Goal: Use online tool/utility: Utilize a website feature to perform a specific function

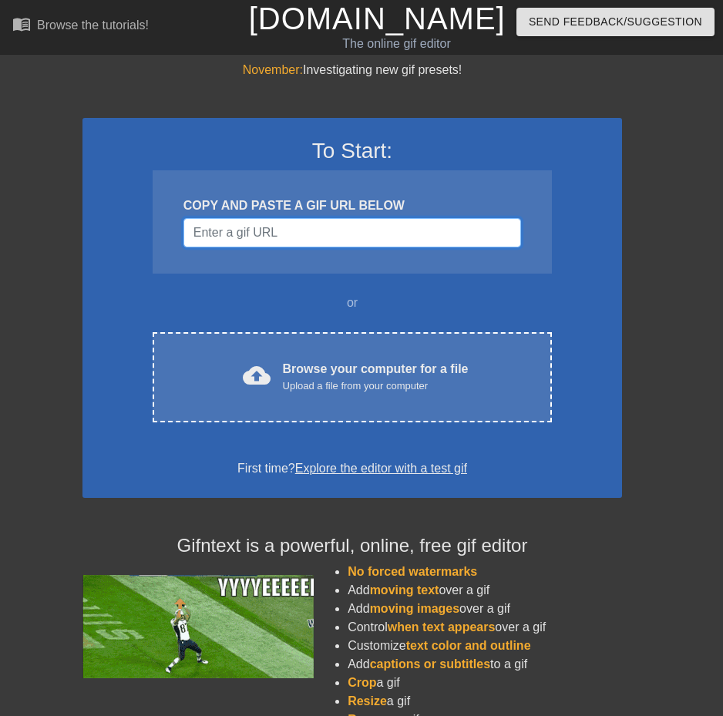
click at [275, 224] on input "Username" at bounding box center [353, 232] width 338 height 29
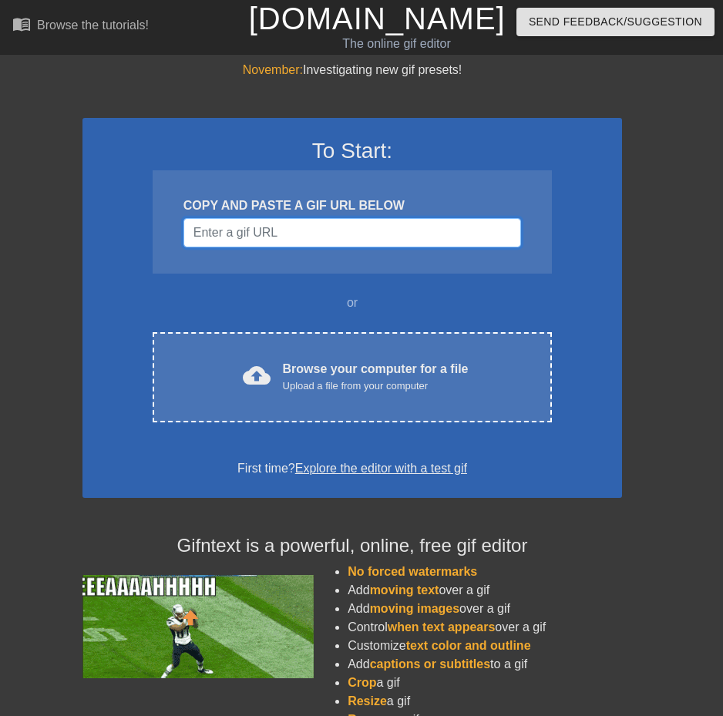
click at [292, 231] on input "Username" at bounding box center [353, 232] width 338 height 29
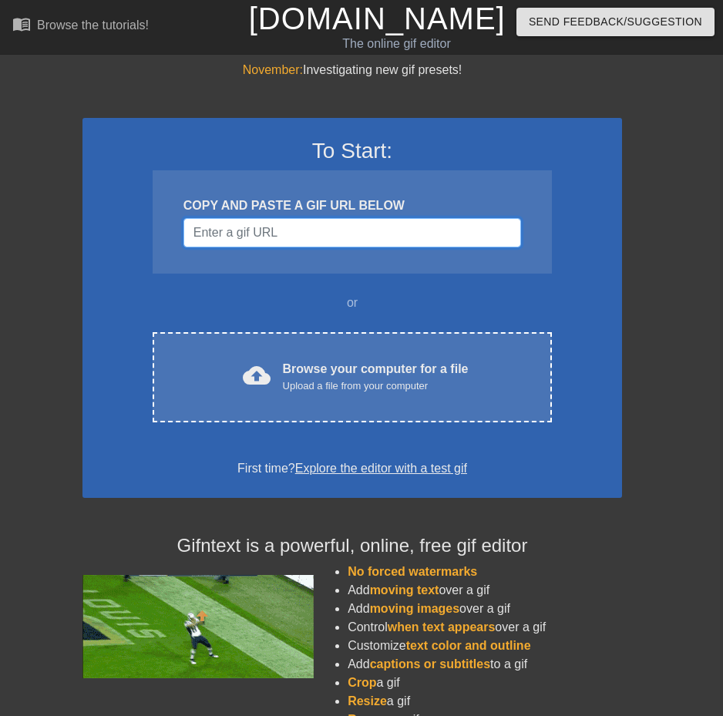
click at [296, 231] on input "Username" at bounding box center [353, 232] width 338 height 29
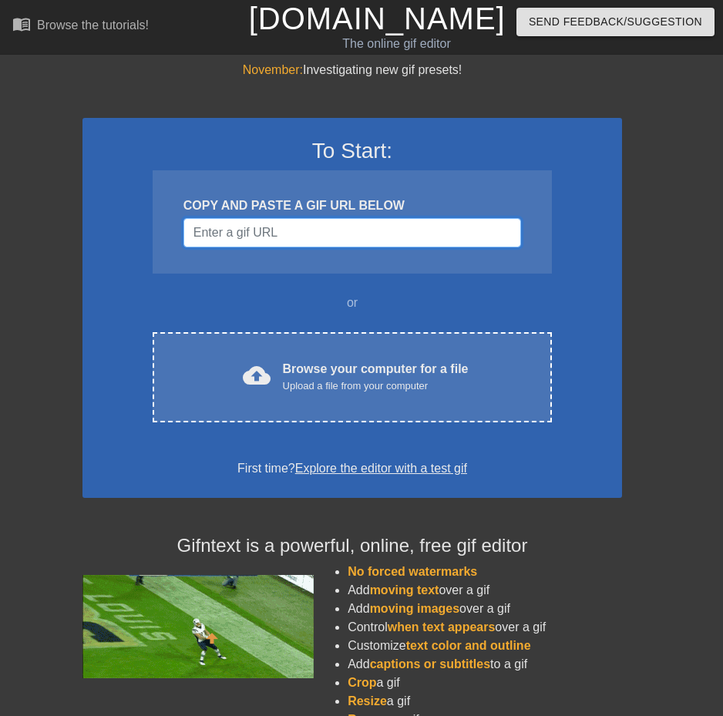
drag, startPoint x: 301, startPoint y: 231, endPoint x: 312, endPoint y: 234, distance: 11.8
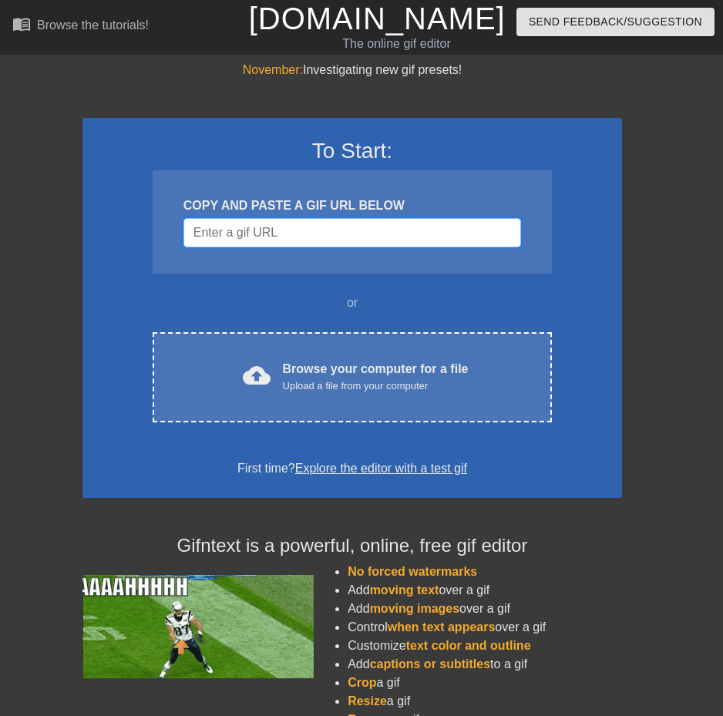
click at [305, 233] on input "Username" at bounding box center [353, 232] width 338 height 29
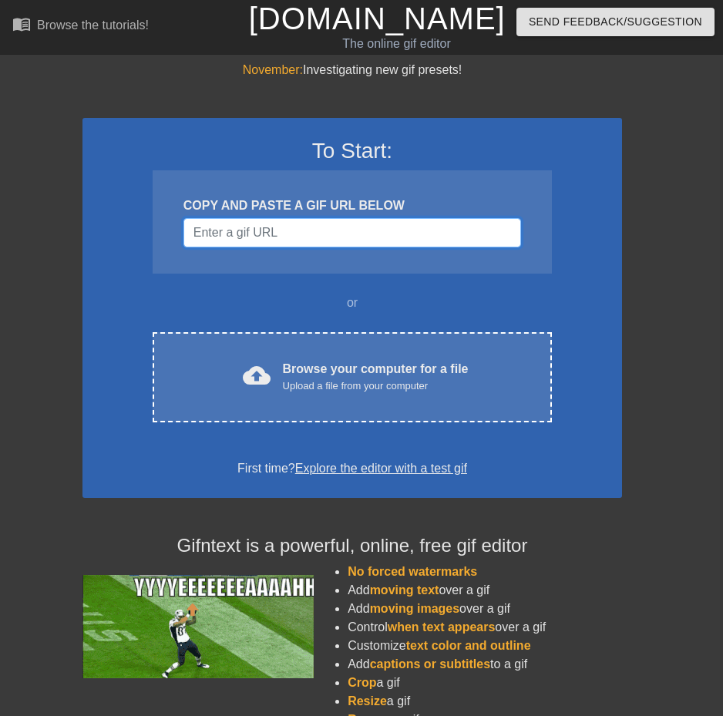
click at [314, 234] on input "Username" at bounding box center [353, 232] width 338 height 29
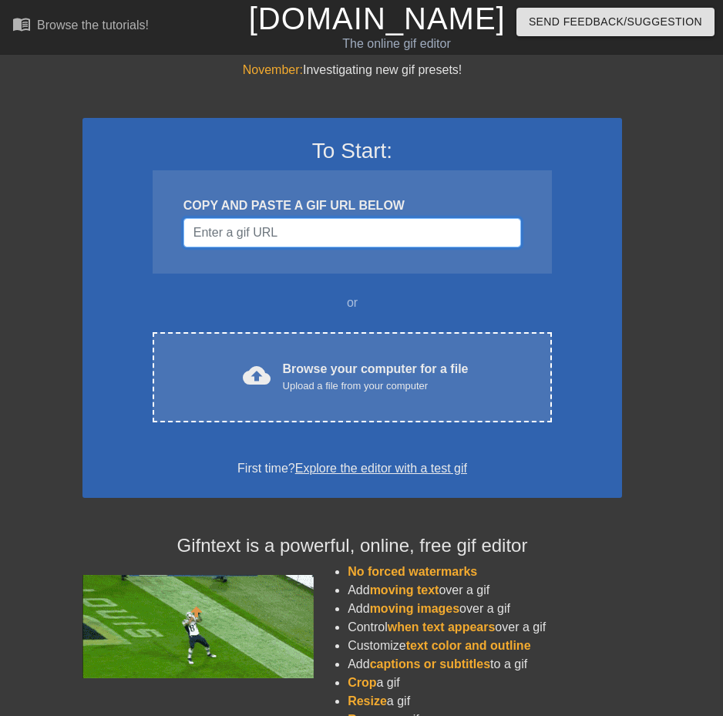
click at [318, 236] on input "Username" at bounding box center [353, 232] width 338 height 29
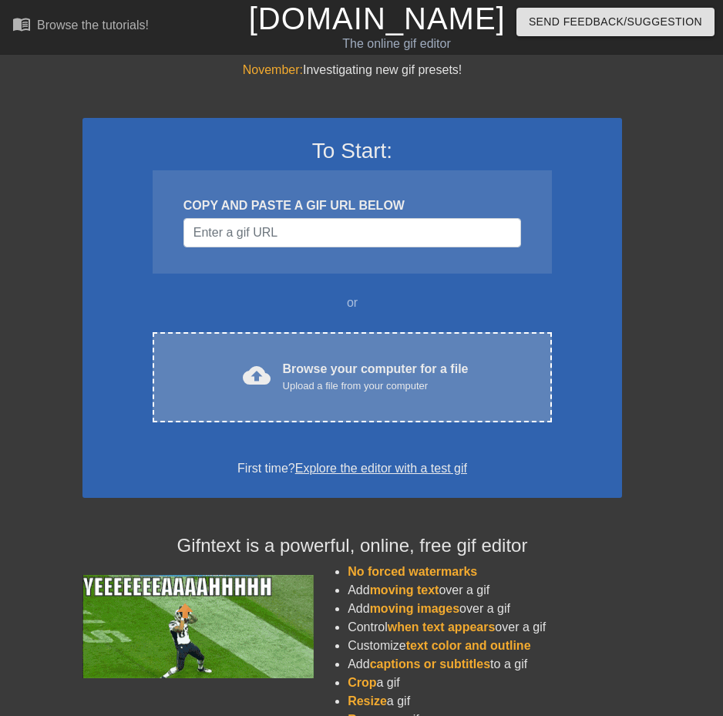
click at [300, 344] on div "cloud_upload Browse your computer for a file Upload a file from your computer C…" at bounding box center [352, 377] width 399 height 90
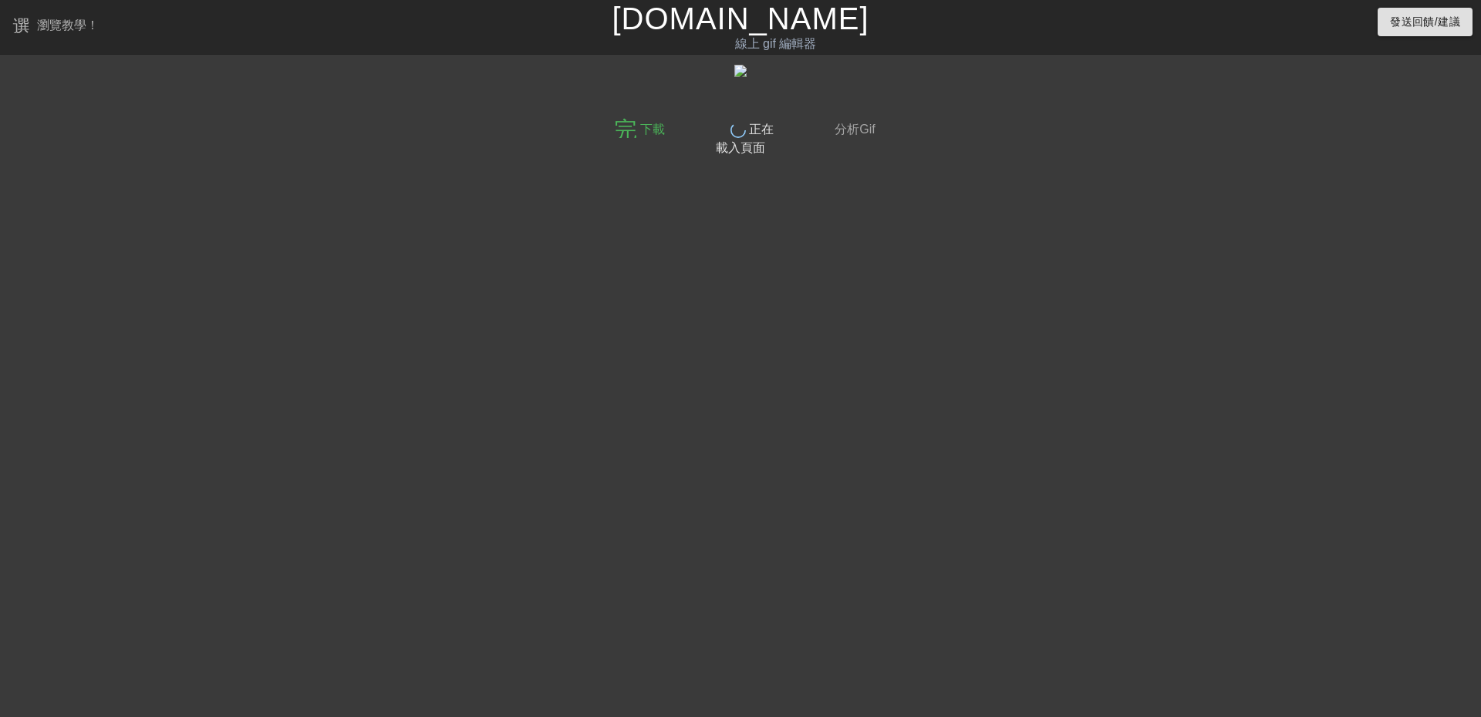
click at [372, 283] on div at bounding box center [465, 292] width 231 height 463
click at [734, 77] on img at bounding box center [740, 71] width 12 height 12
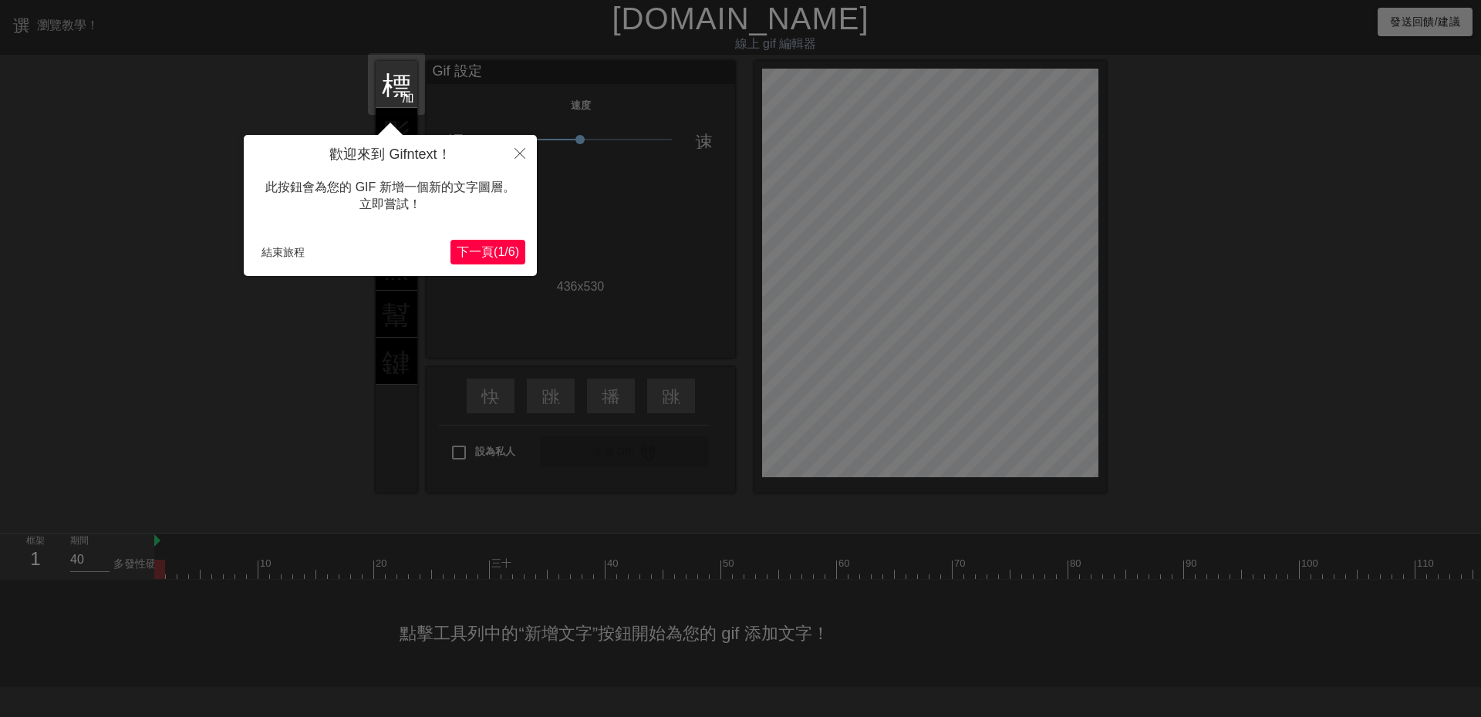
click at [460, 254] on font "下一頁" at bounding box center [475, 251] width 37 height 13
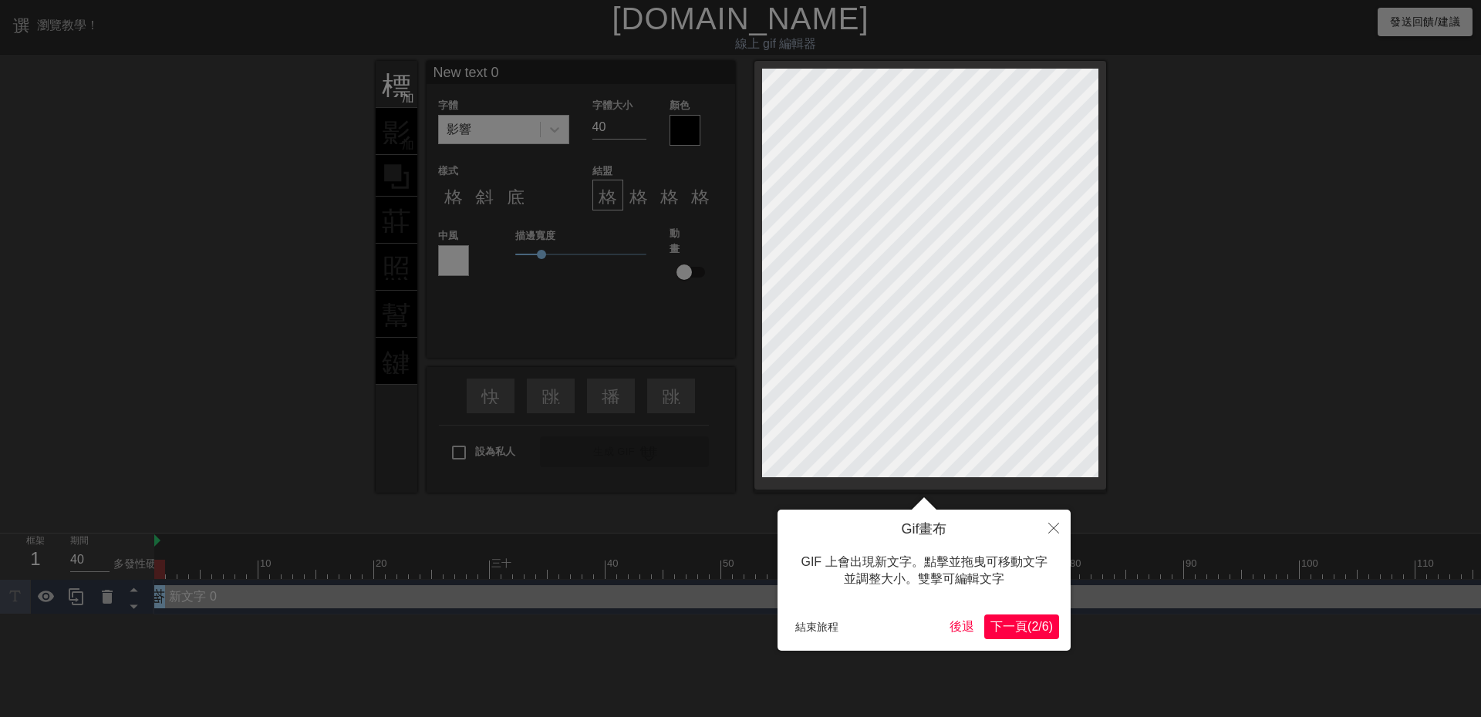
click at [1031, 629] on font "2" at bounding box center [1034, 626] width 7 height 13
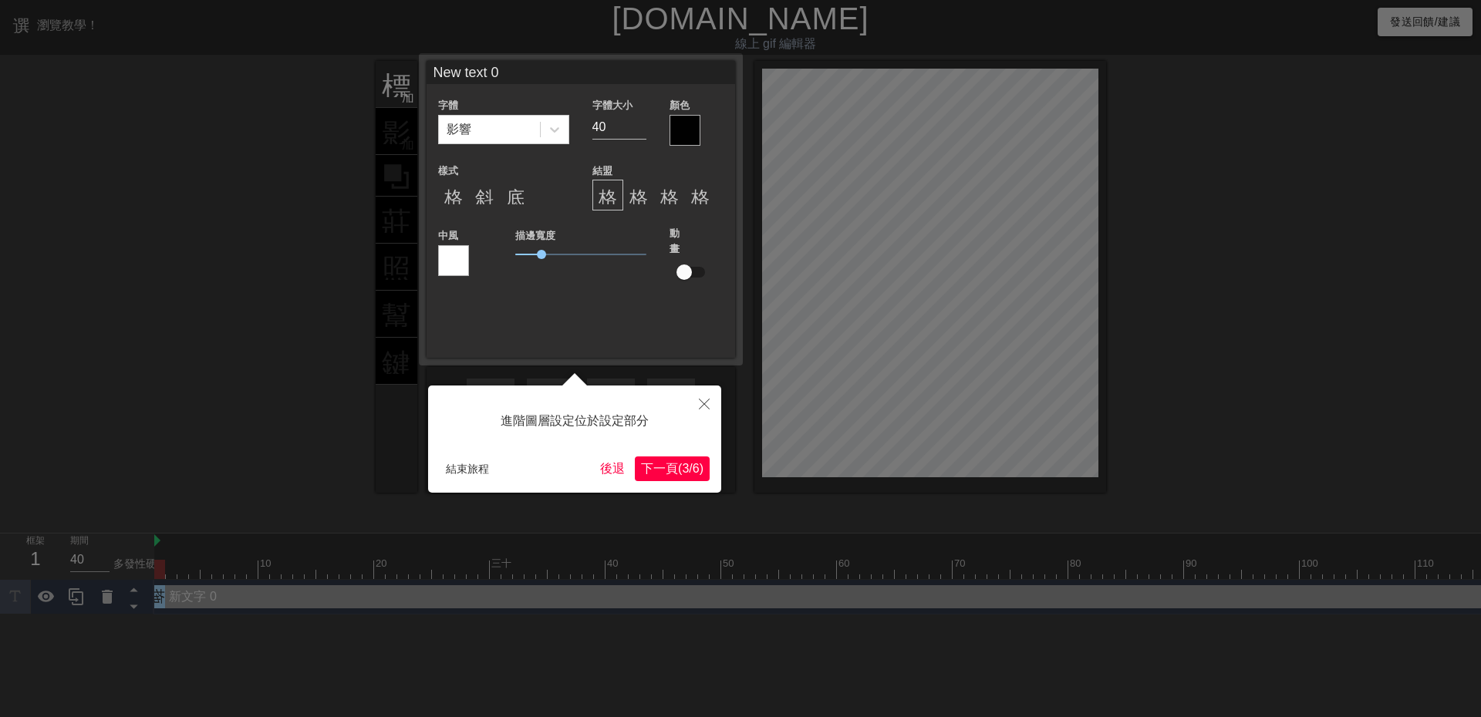
click at [689, 474] on font "/" at bounding box center [690, 468] width 3 height 13
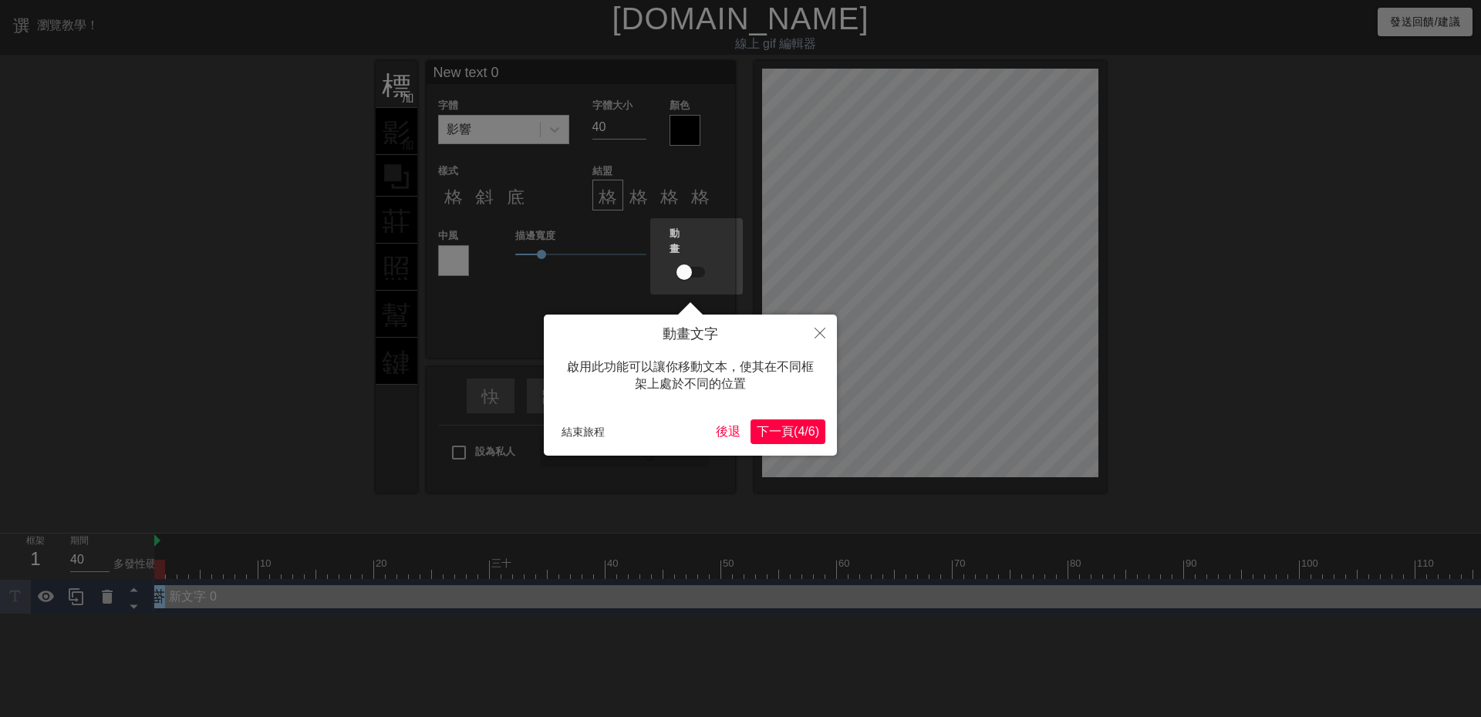
click at [804, 449] on div "動畫文字 啟用此功能可以讓你移動文本，使其在不同框架上處於不同的位置 結束旅程 後退 下一頁 ( 4 / 6 )" at bounding box center [690, 385] width 293 height 141
click at [810, 436] on font "6" at bounding box center [811, 431] width 7 height 13
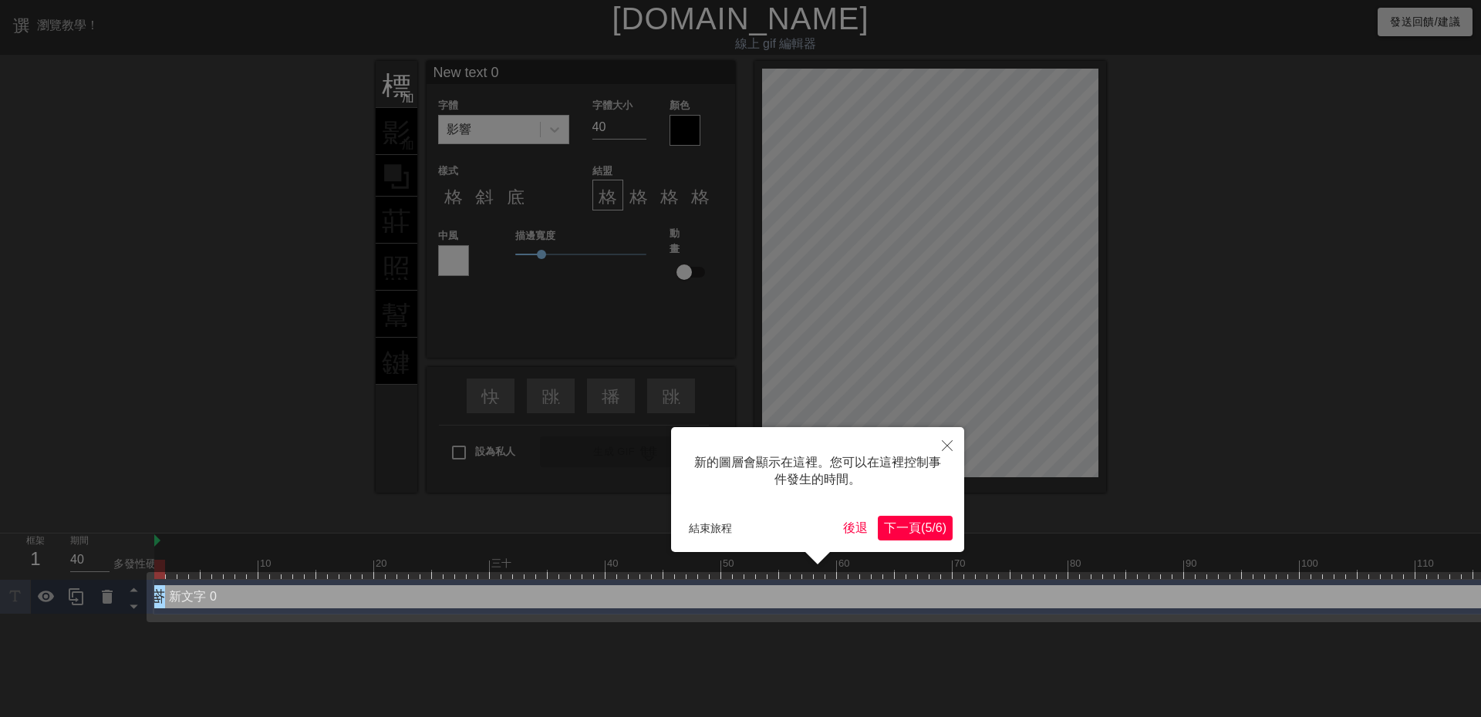
click at [932, 534] on font "/" at bounding box center [933, 527] width 3 height 13
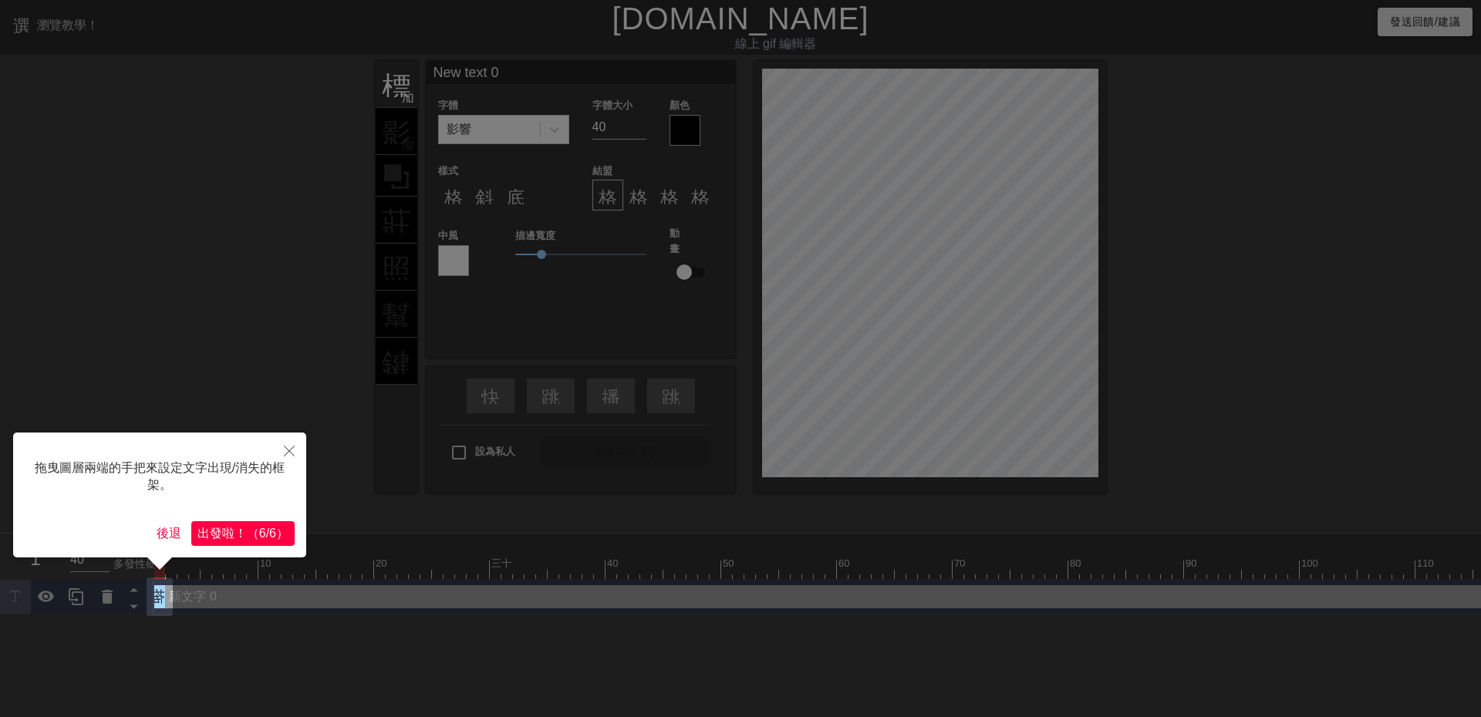
click at [237, 540] on font "！" at bounding box center [240, 533] width 12 height 13
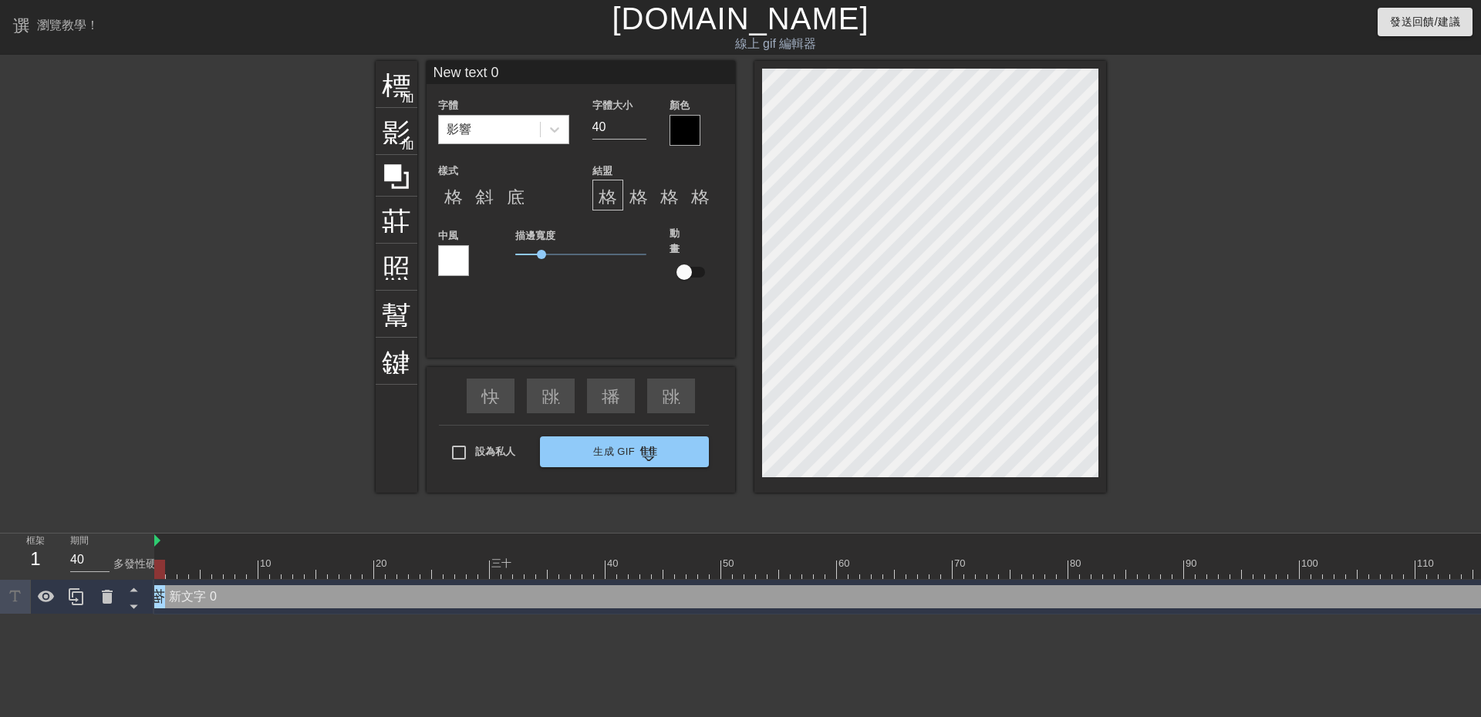
click at [501, 133] on div "影響" at bounding box center [489, 130] width 101 height 28
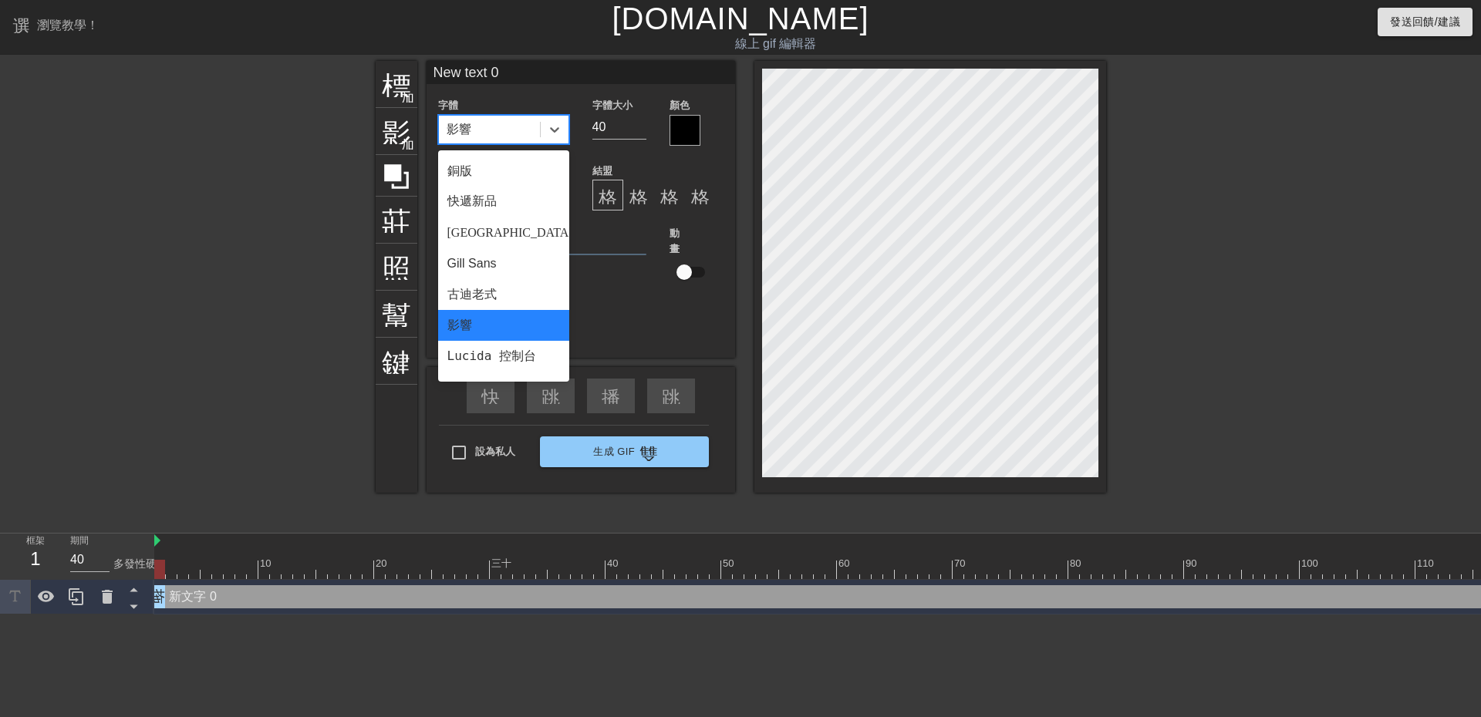
scroll to position [308, 0]
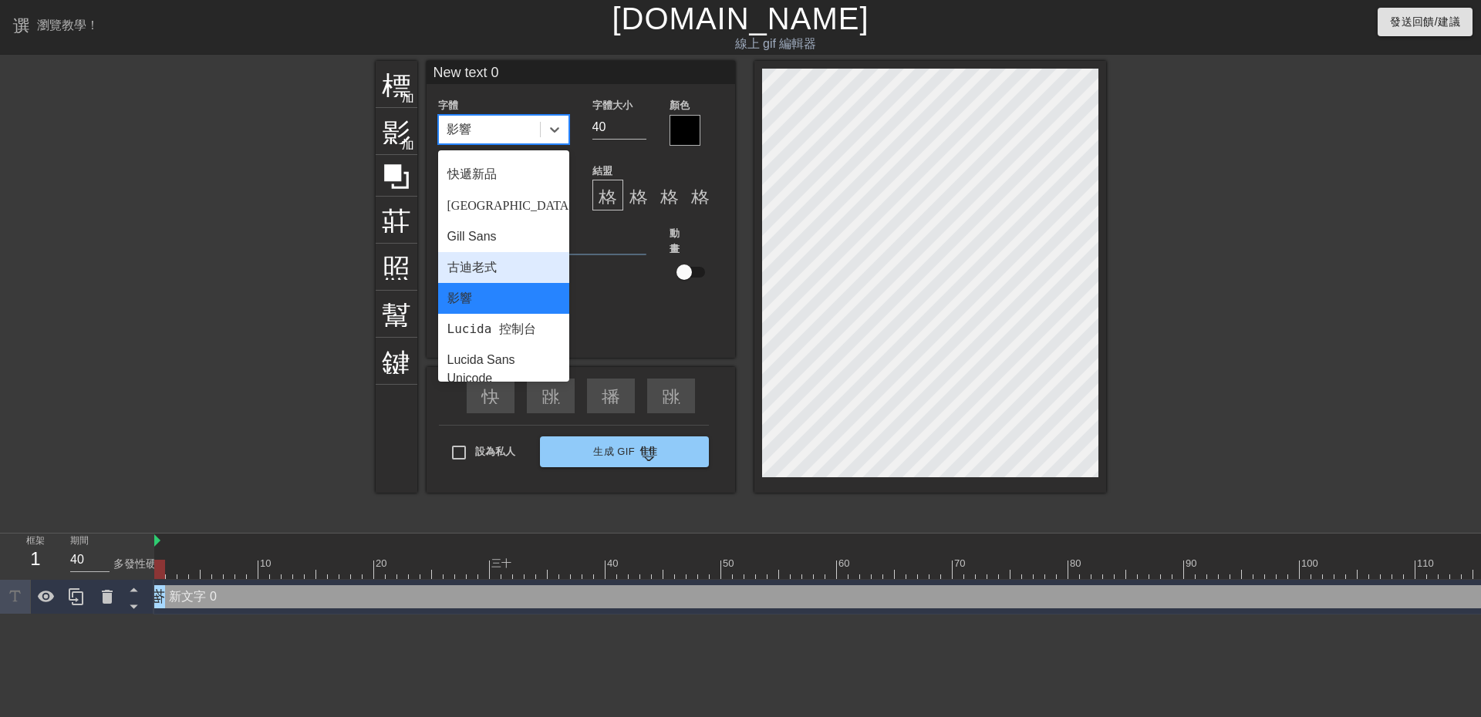
click at [484, 261] on font "古迪老式" at bounding box center [471, 267] width 49 height 13
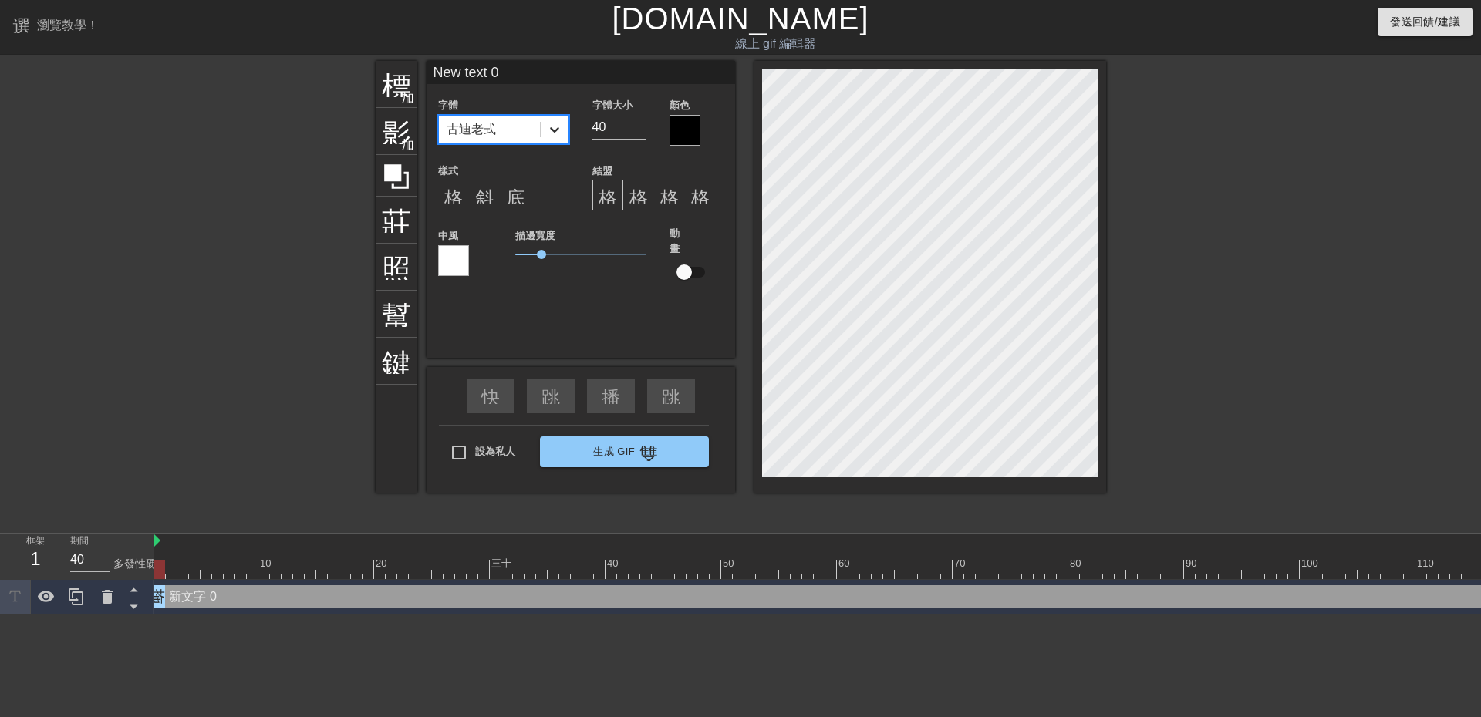
click at [552, 122] on icon at bounding box center [554, 129] width 15 height 15
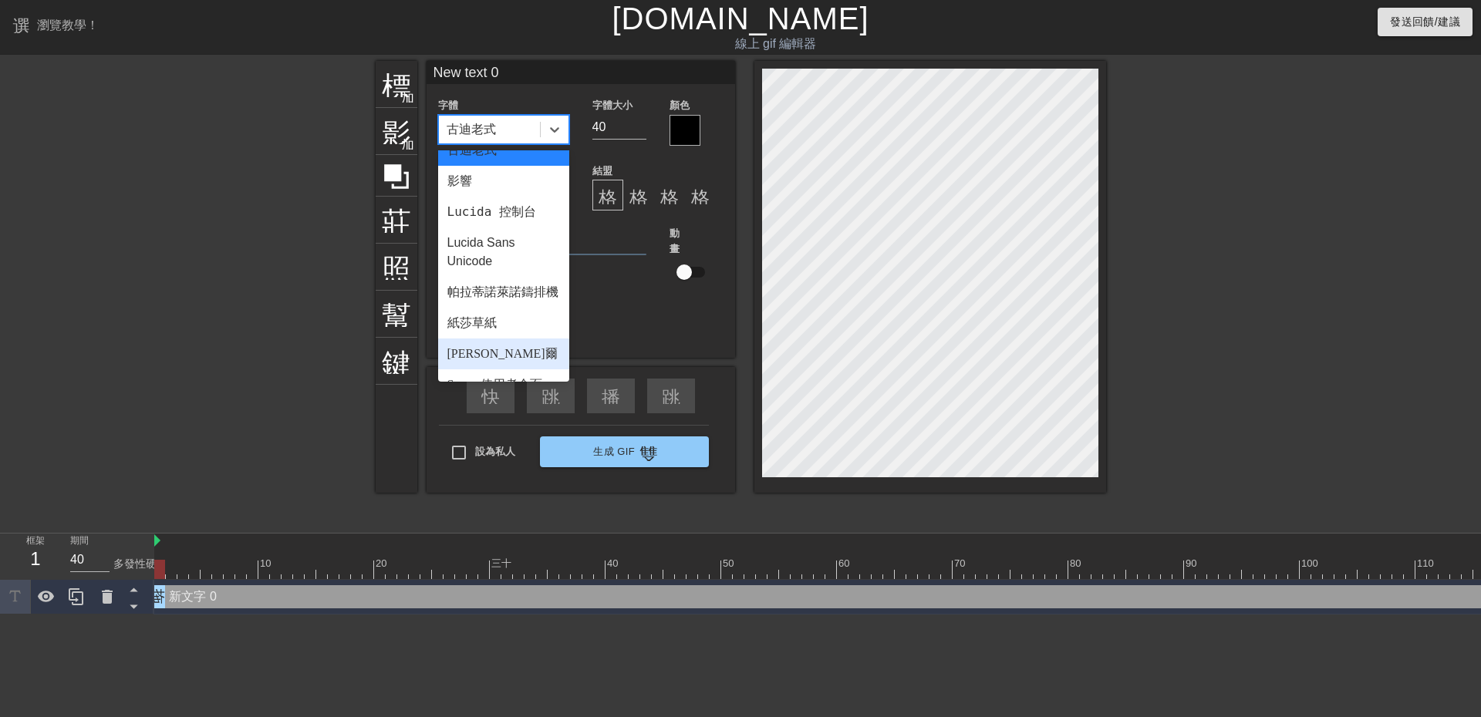
scroll to position [398, 0]
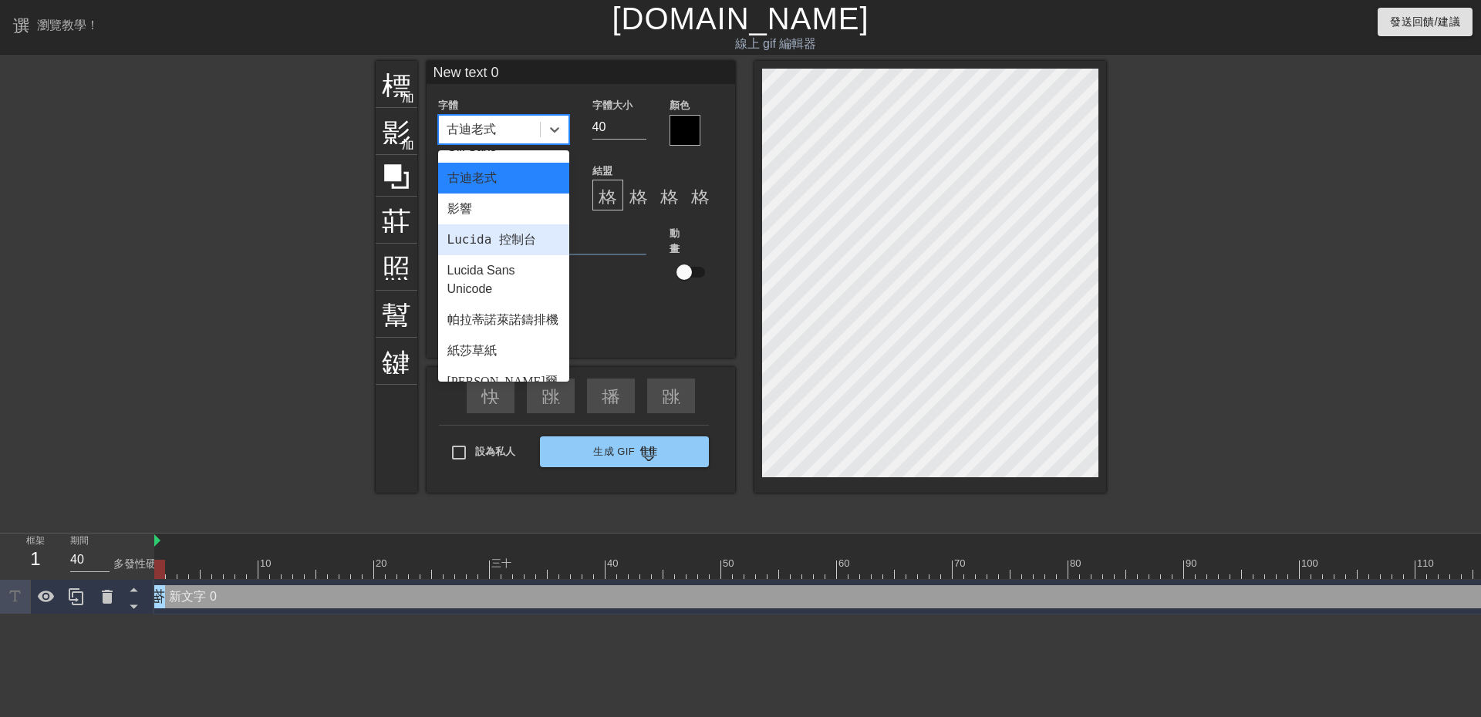
click at [497, 232] on font "Lucida 控制台" at bounding box center [491, 239] width 89 height 15
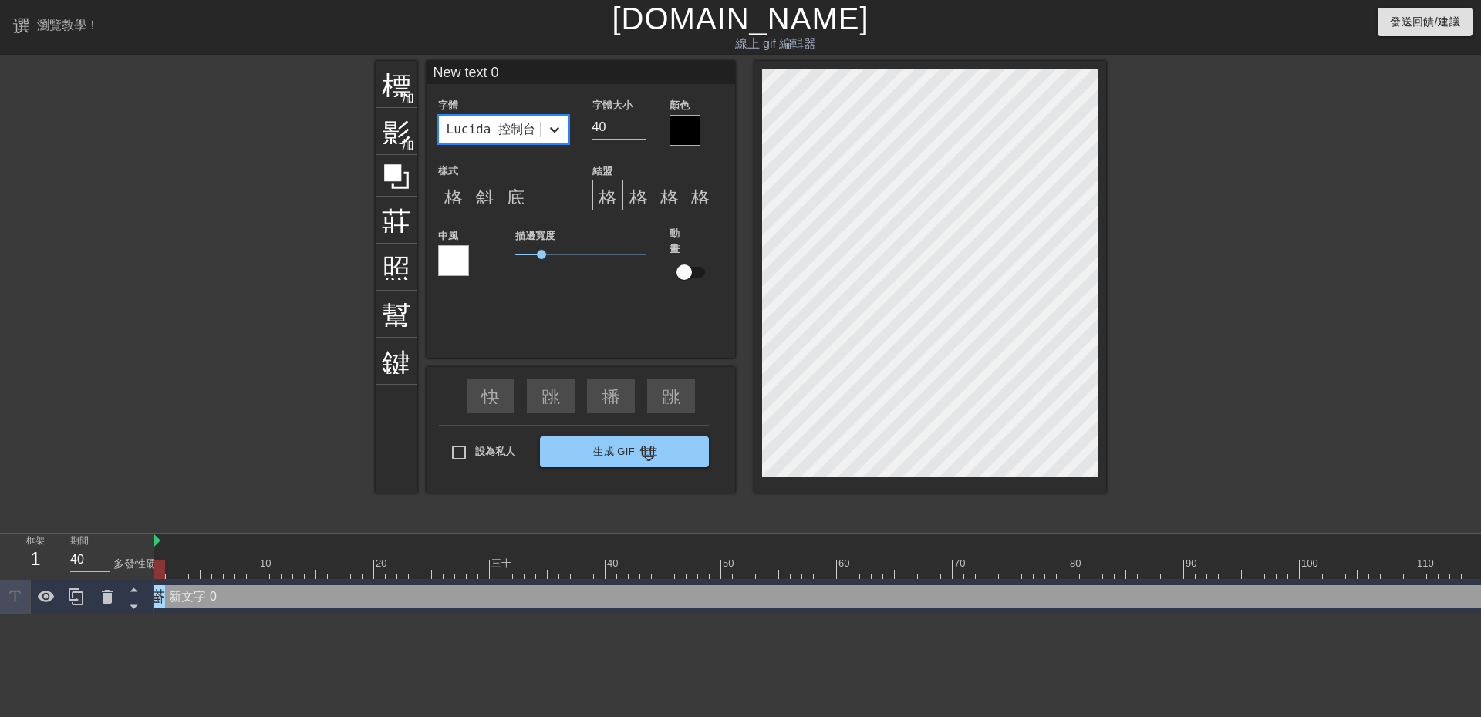
click at [552, 125] on icon at bounding box center [554, 129] width 15 height 15
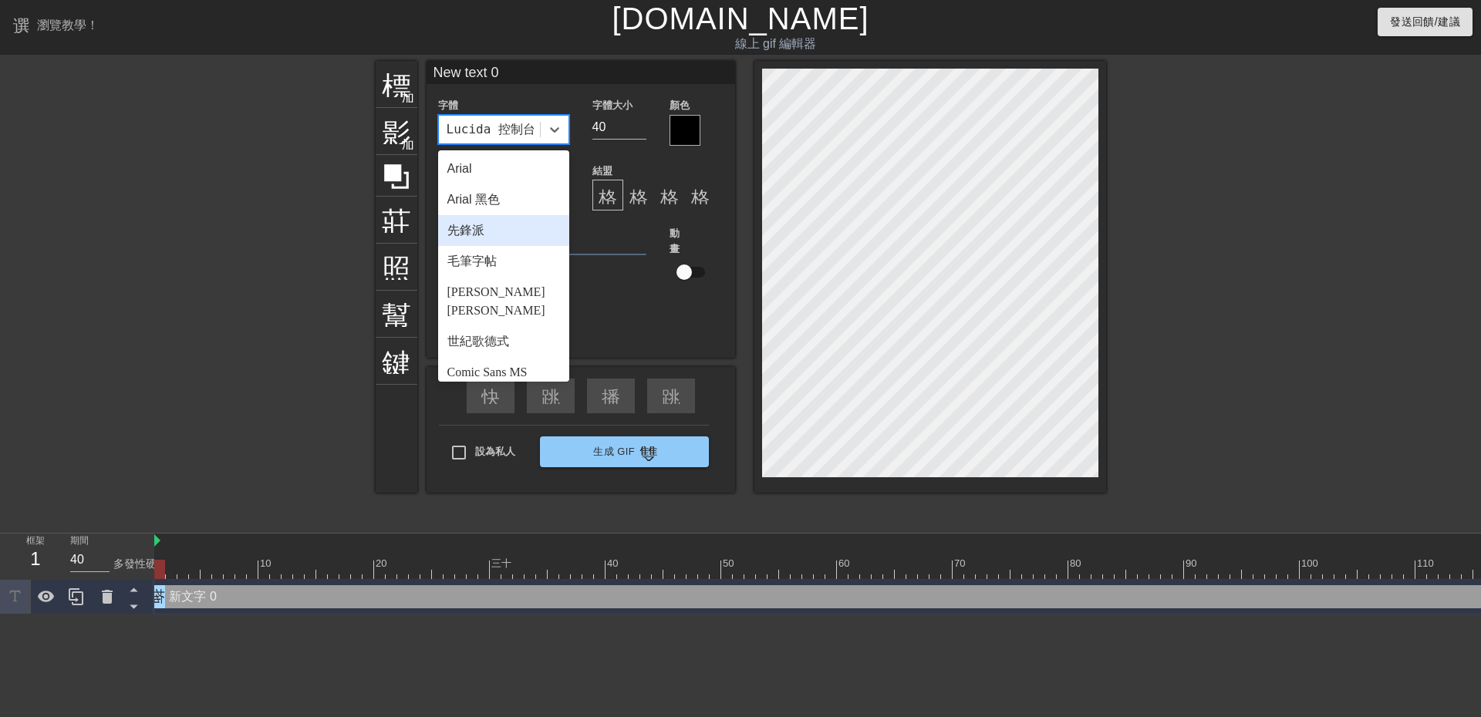
click at [496, 219] on div "先鋒派" at bounding box center [503, 230] width 131 height 31
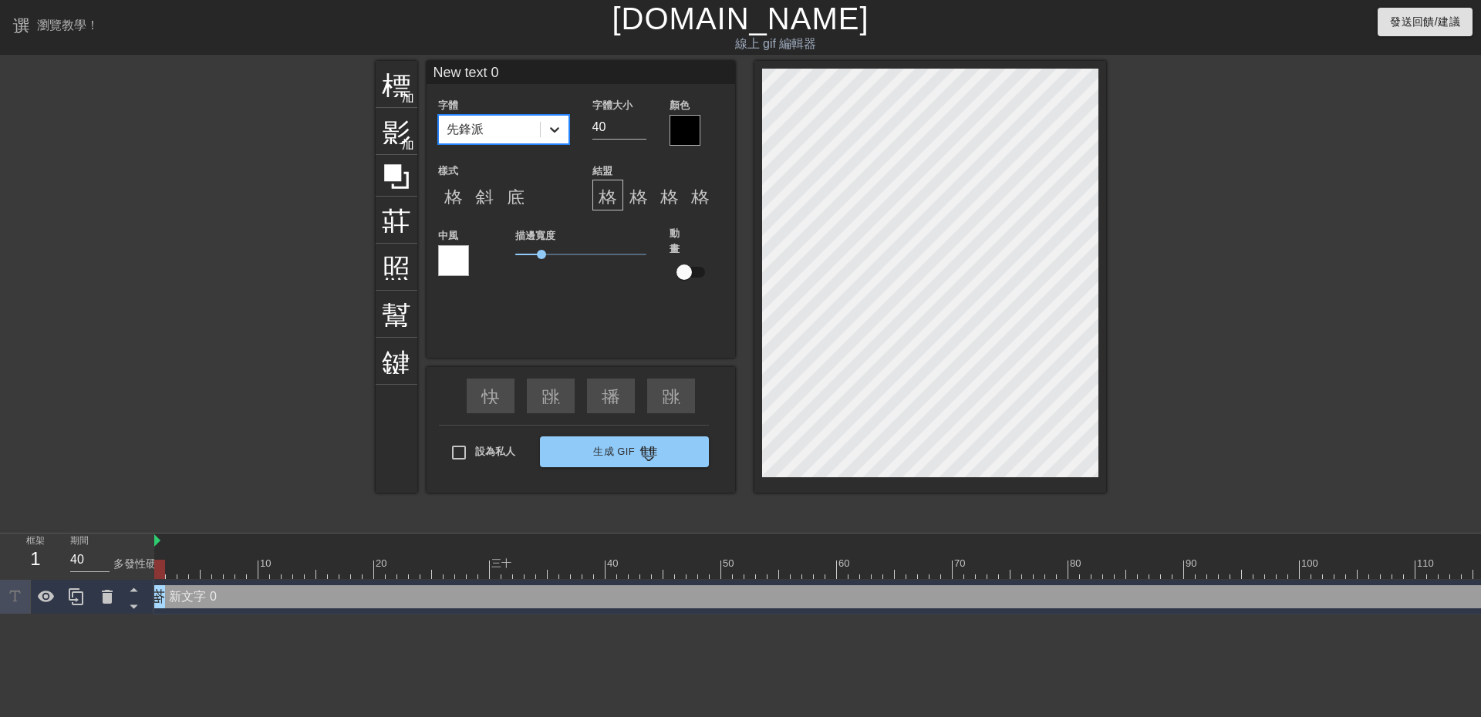
click at [557, 127] on icon at bounding box center [554, 129] width 15 height 15
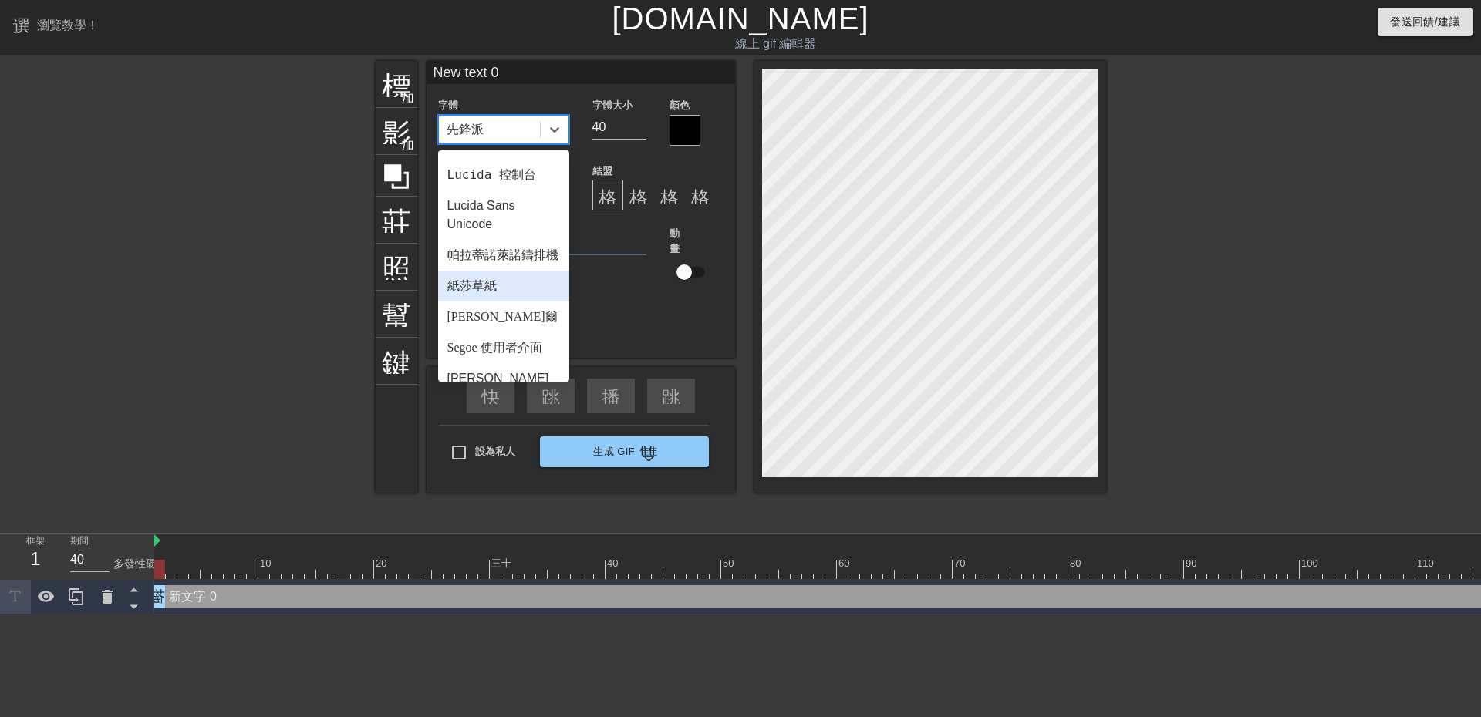
scroll to position [552, 0]
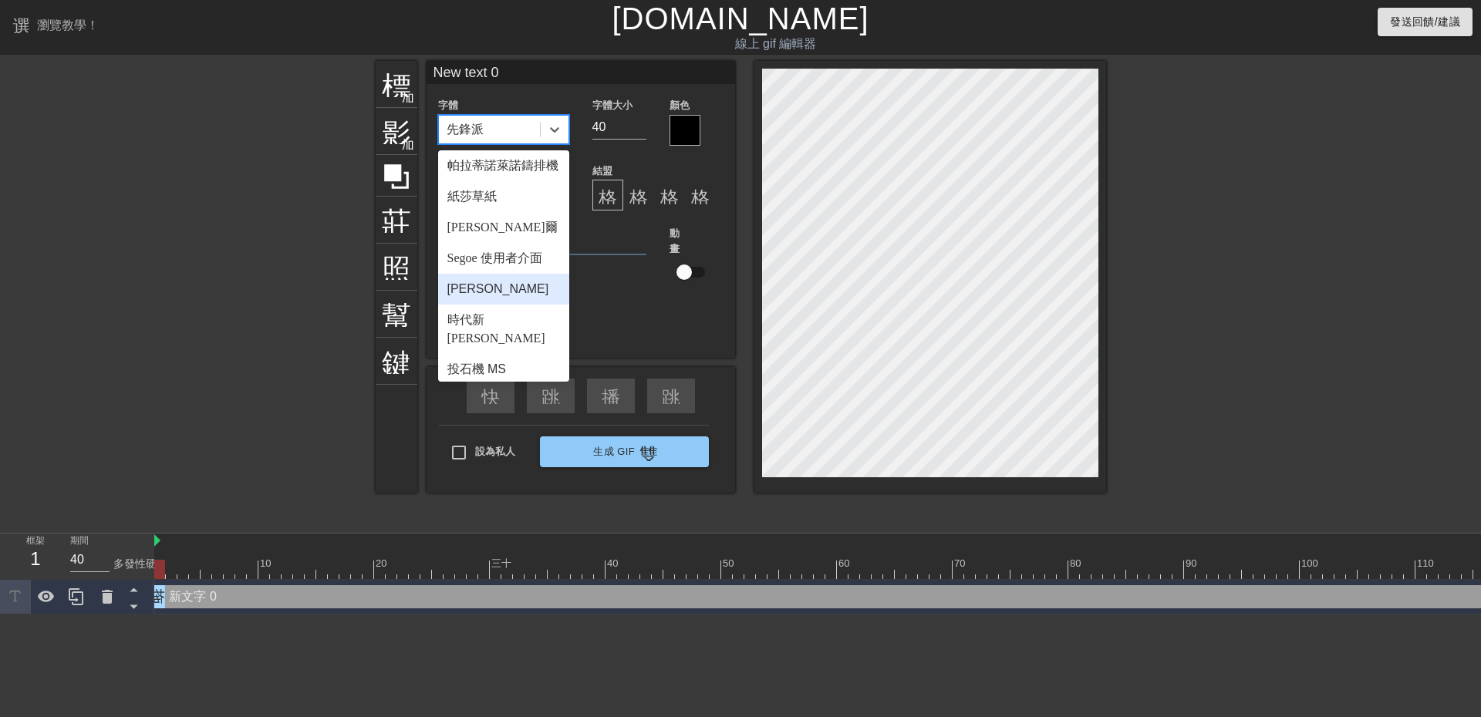
click at [496, 274] on div "[PERSON_NAME]" at bounding box center [503, 289] width 131 height 31
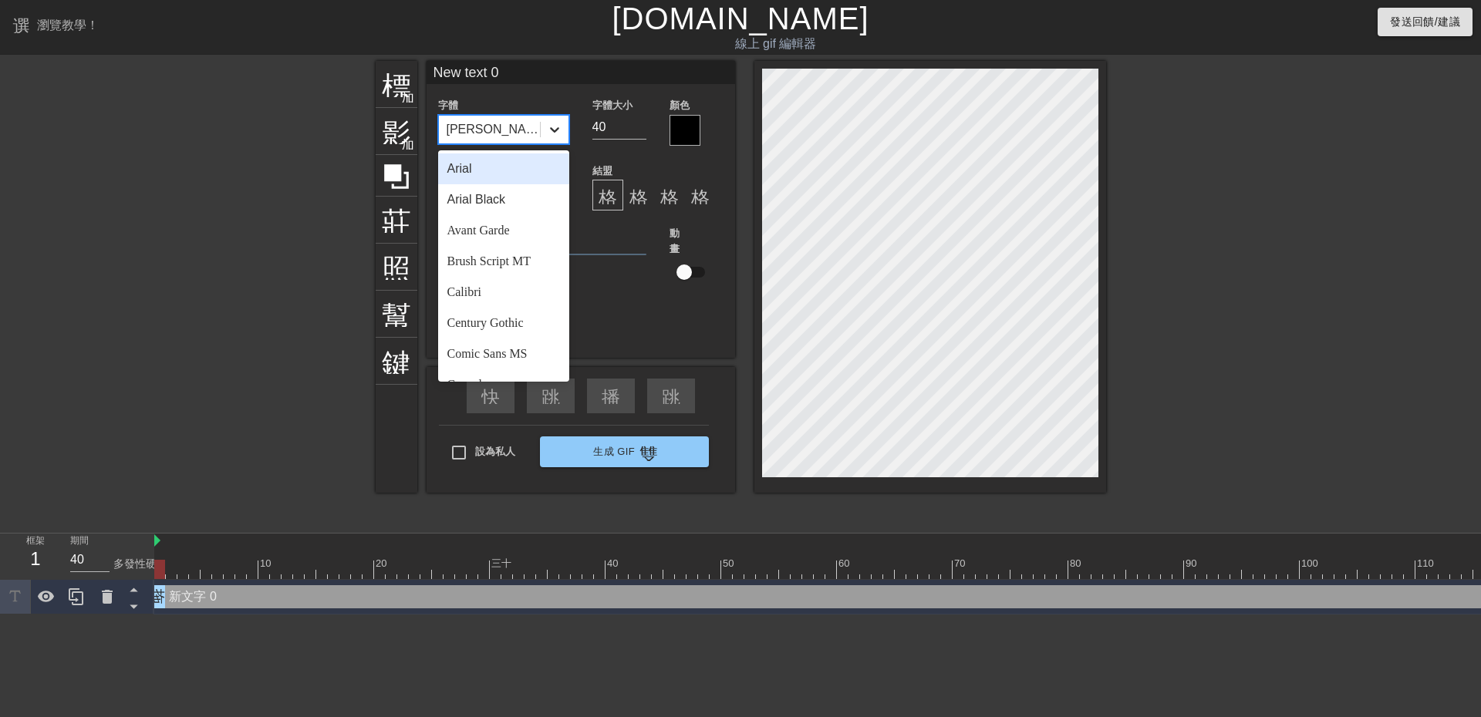
click at [559, 120] on div at bounding box center [555, 130] width 28 height 28
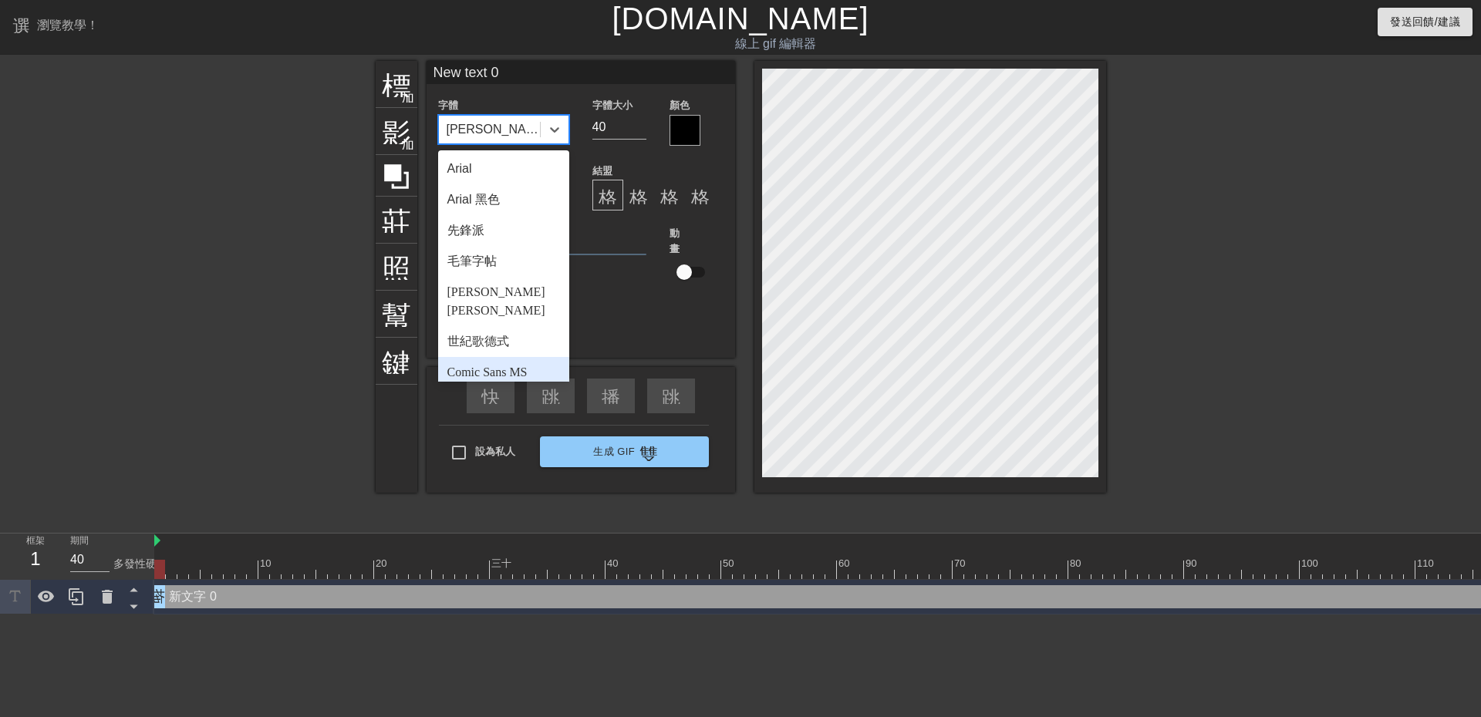
click at [501, 332] on div "世紀歌德式" at bounding box center [503, 341] width 131 height 31
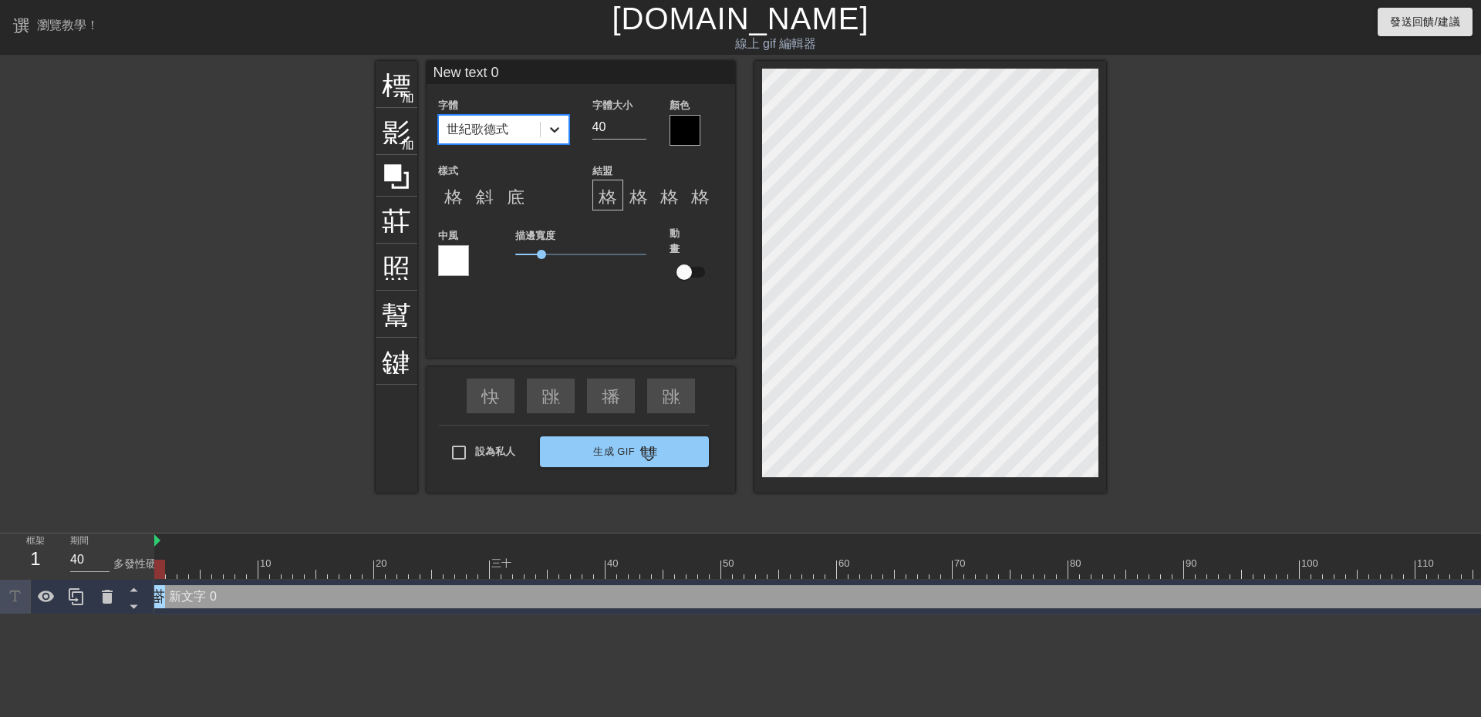
click at [558, 130] on icon at bounding box center [554, 129] width 15 height 15
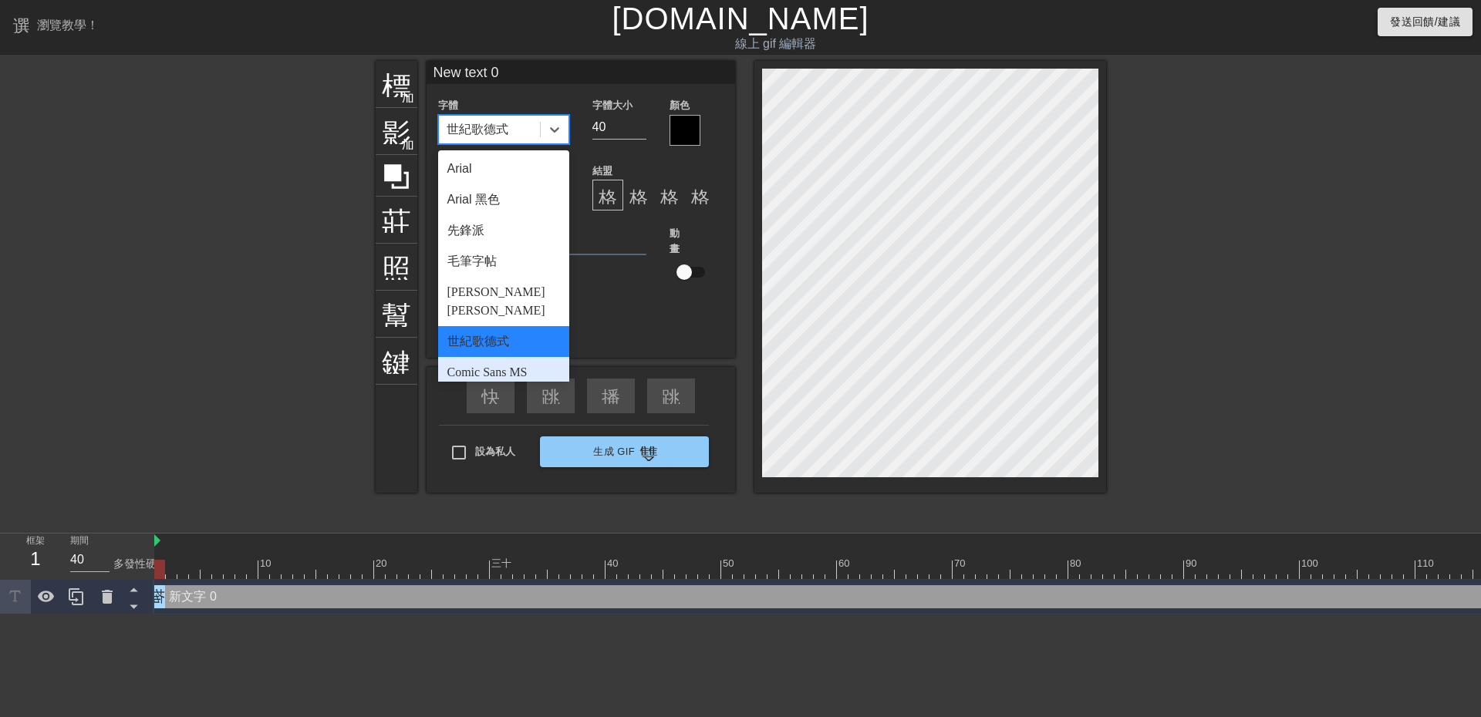
click at [511, 366] on font "Comic Sans MS" at bounding box center [487, 372] width 80 height 13
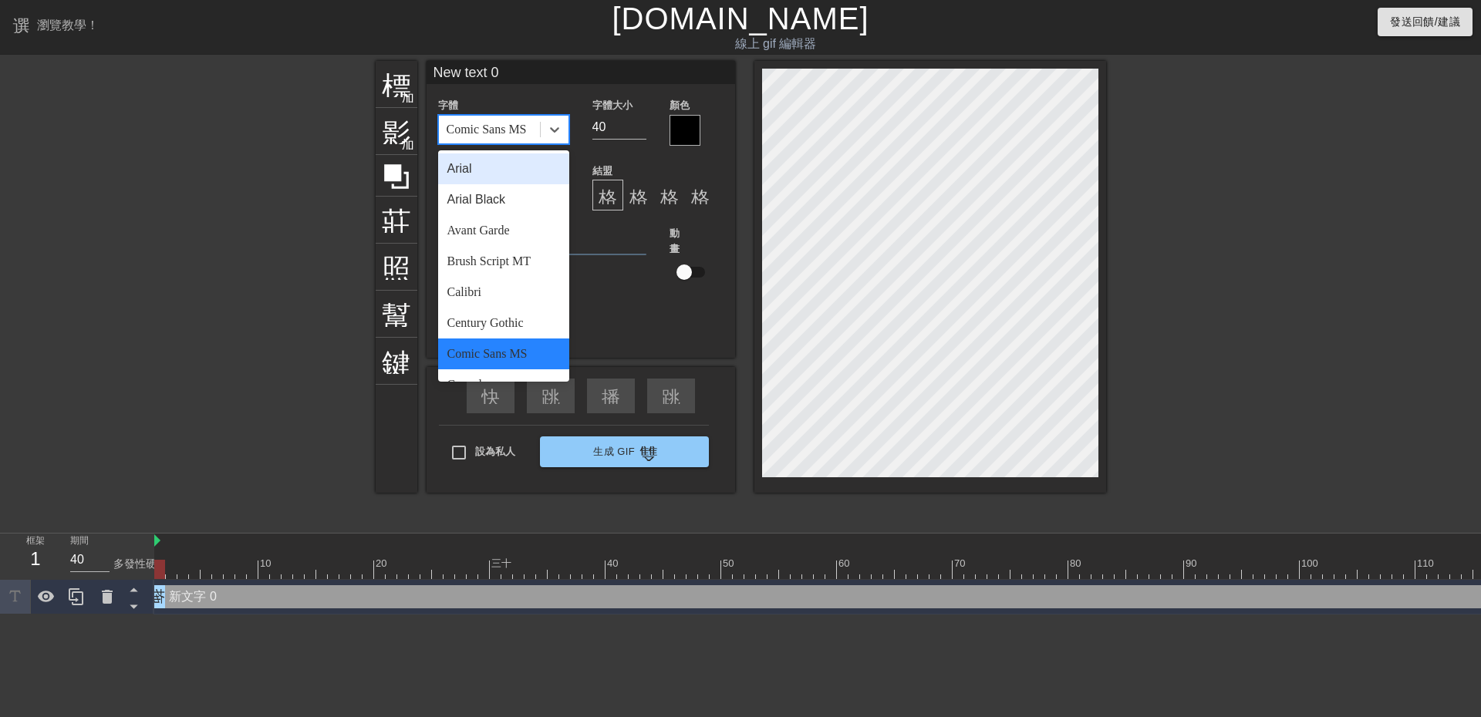
click at [508, 130] on font "Comic Sans MS" at bounding box center [487, 129] width 80 height 13
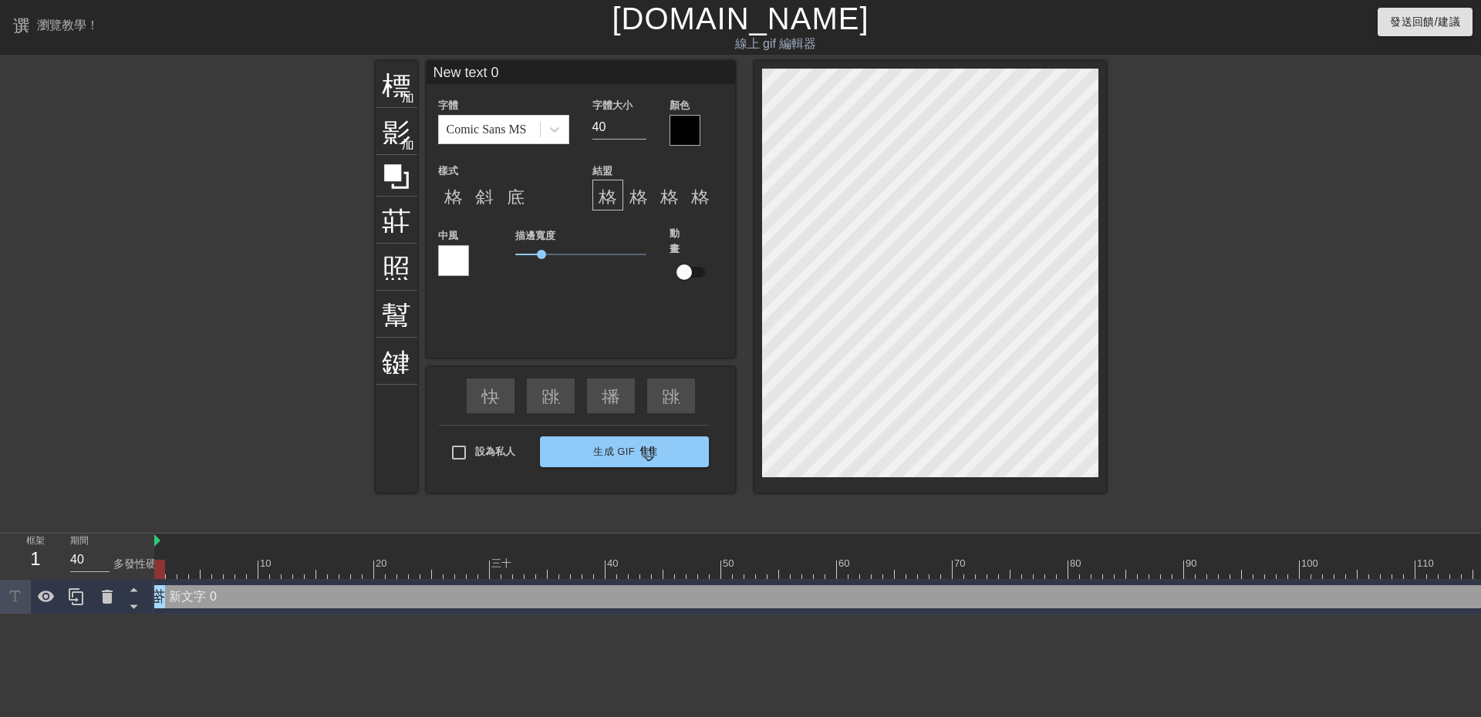
click at [638, 168] on div "結盟 格式_對齊_左 格式對齊中心 格式_對齊_右 格式對齊" at bounding box center [658, 186] width 154 height 50
click at [459, 267] on div at bounding box center [453, 260] width 31 height 31
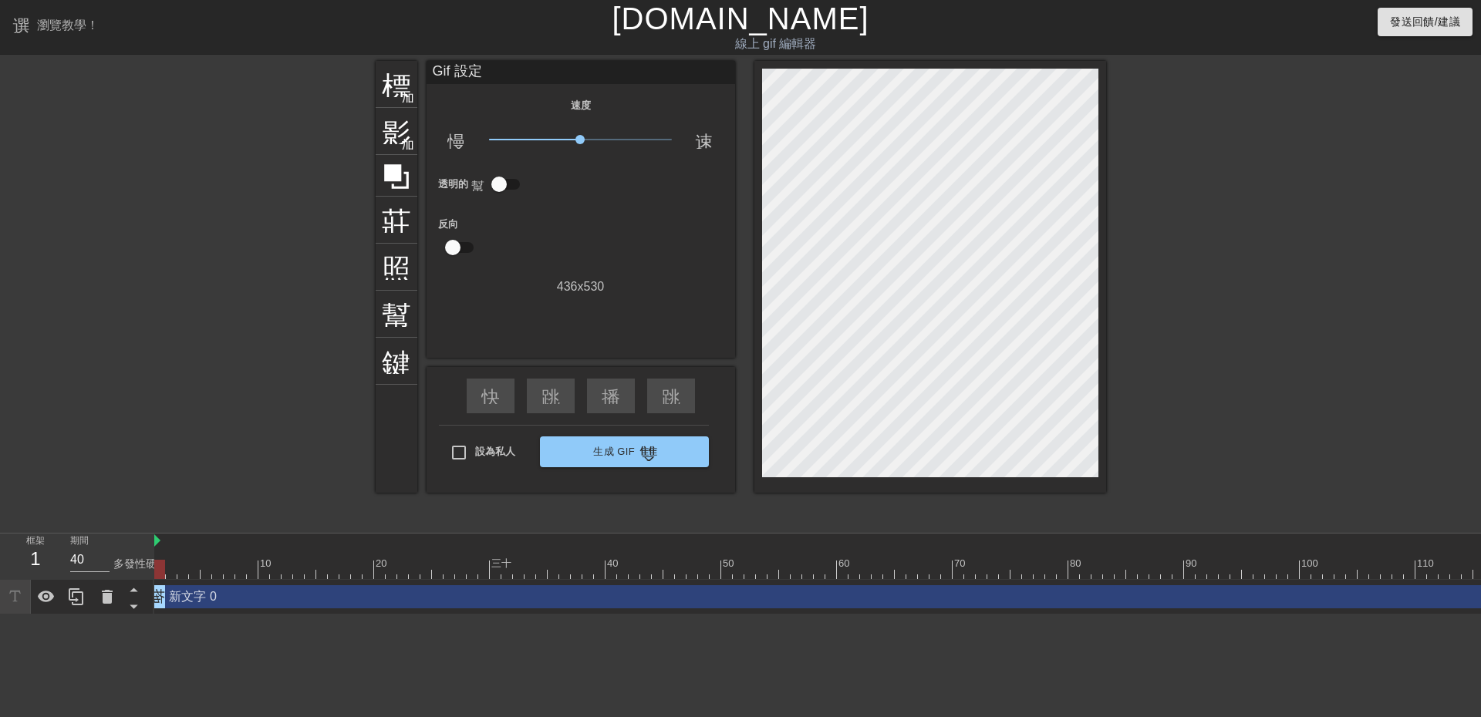
drag, startPoint x: 561, startPoint y: 234, endPoint x: 565, endPoint y: 226, distance: 9.7
click at [561, 233] on div at bounding box center [528, 238] width 103 height 49
click at [401, 96] on font "加入圓圈" at bounding box center [427, 95] width 52 height 13
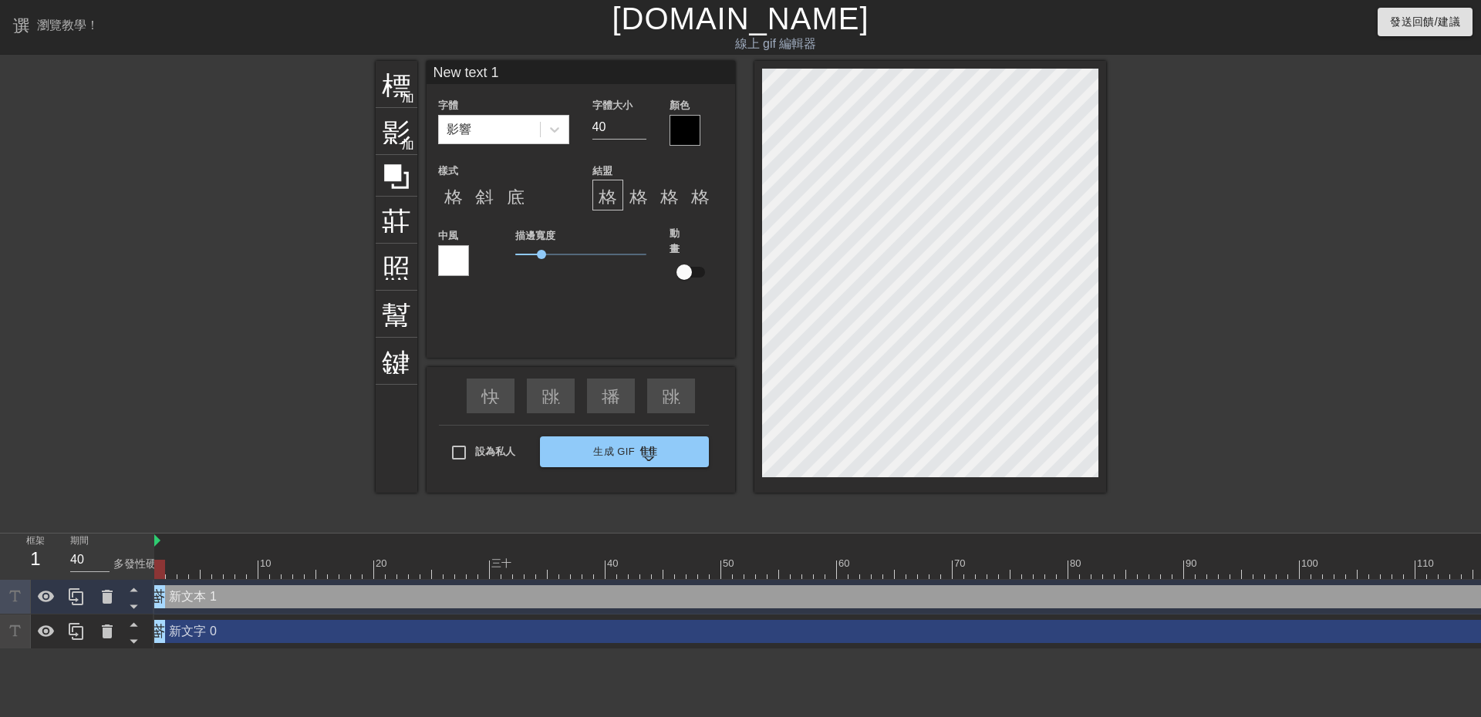
click at [581, 266] on div "標題 加入圓圈 影像 加入圓圈 莊稼 照片尺寸選擇大 幫助 鍵盤 New text 1 字體 影響 字體大小 40 顏色 樣式 格式_粗體 斜體格式 底線格式…" at bounding box center [741, 277] width 730 height 432
click at [679, 130] on div at bounding box center [684, 130] width 31 height 31
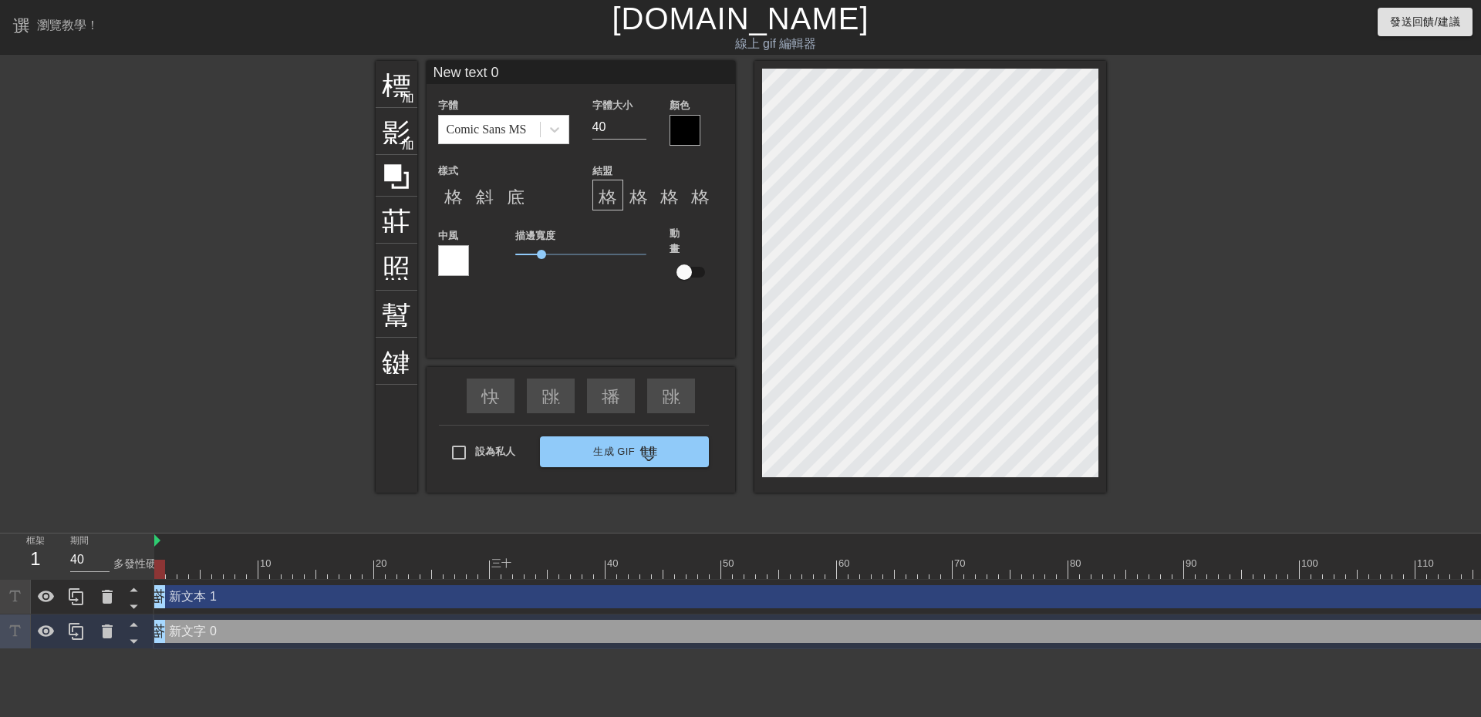
scroll to position [2, 5]
paste textarea "阿芏 加油 \O_O/阿芏努力\O_O/啊芏要用力\O_O/"
type input "阿芏 加油 \O_O/阿芏努力\O_O/啊芏要用力\O_O/"
type textarea "阿芏 加油 \O_O/阿芏努力\O_O/啊芏要用力\O_O/"
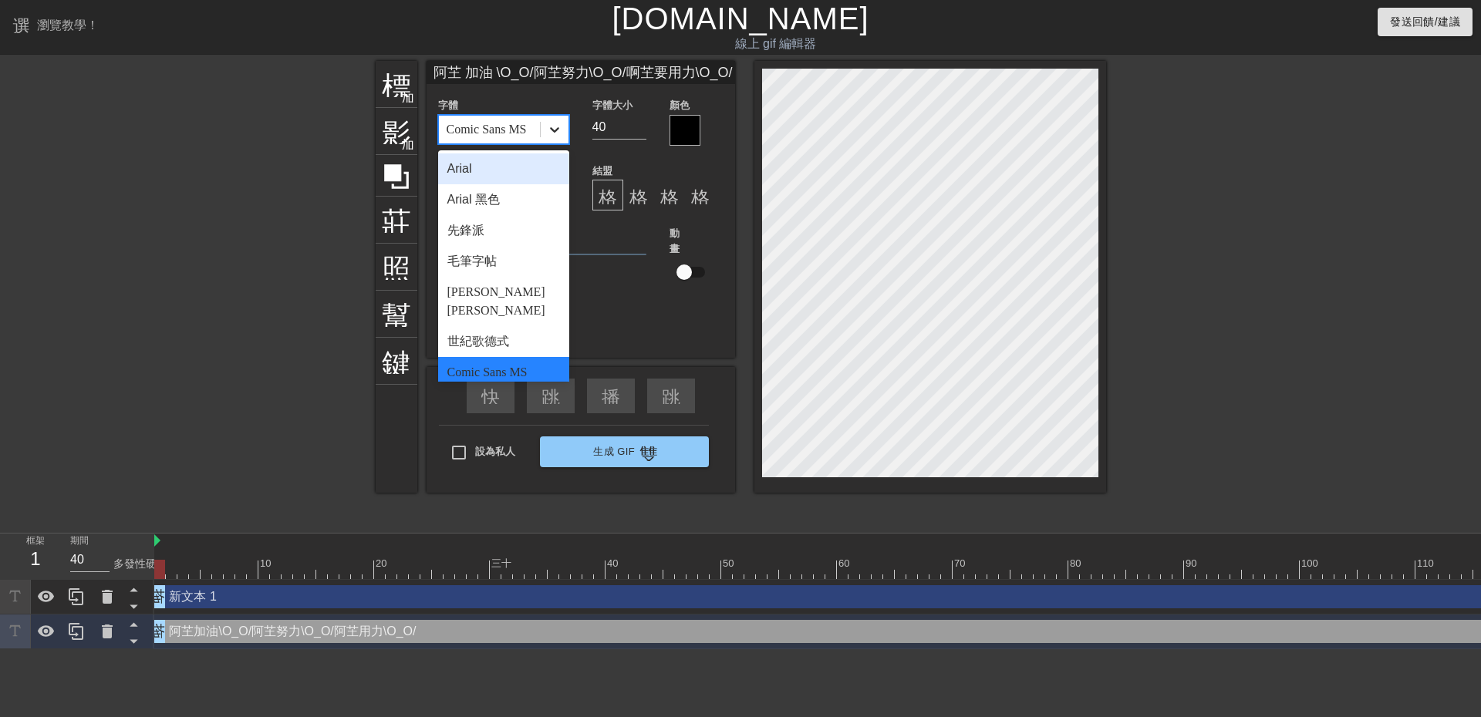
click at [550, 129] on icon at bounding box center [554, 129] width 15 height 15
click at [477, 204] on font "Arial 黑色" at bounding box center [473, 199] width 52 height 13
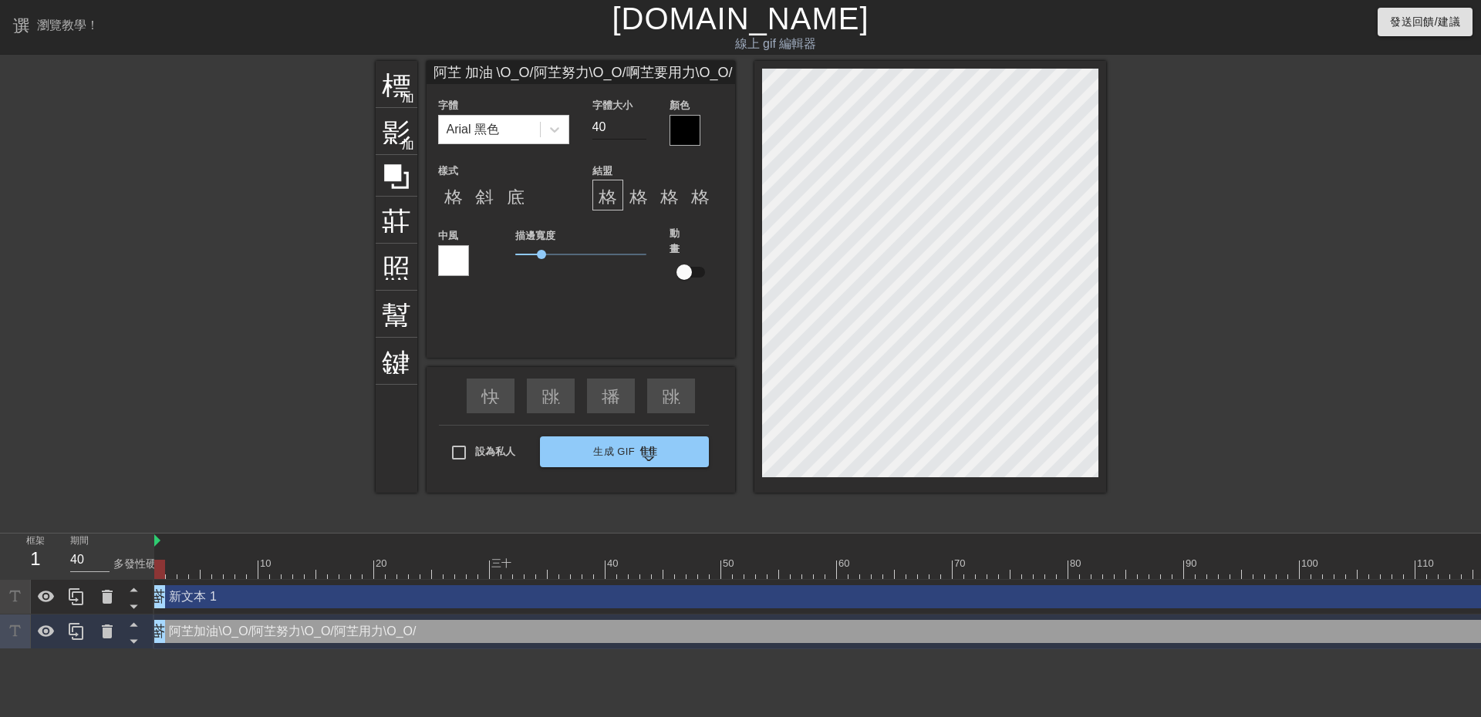
click at [613, 130] on input "40" at bounding box center [619, 127] width 54 height 25
click at [632, 194] on font "格式對齊中心" at bounding box center [684, 195] width 111 height 19
click at [611, 192] on font "格式_對齊_左" at bounding box center [663, 195] width 130 height 19
click at [537, 246] on span "0.85" at bounding box center [580, 254] width 131 height 19
click at [457, 202] on font "格式_粗體" at bounding box center [490, 195] width 93 height 19
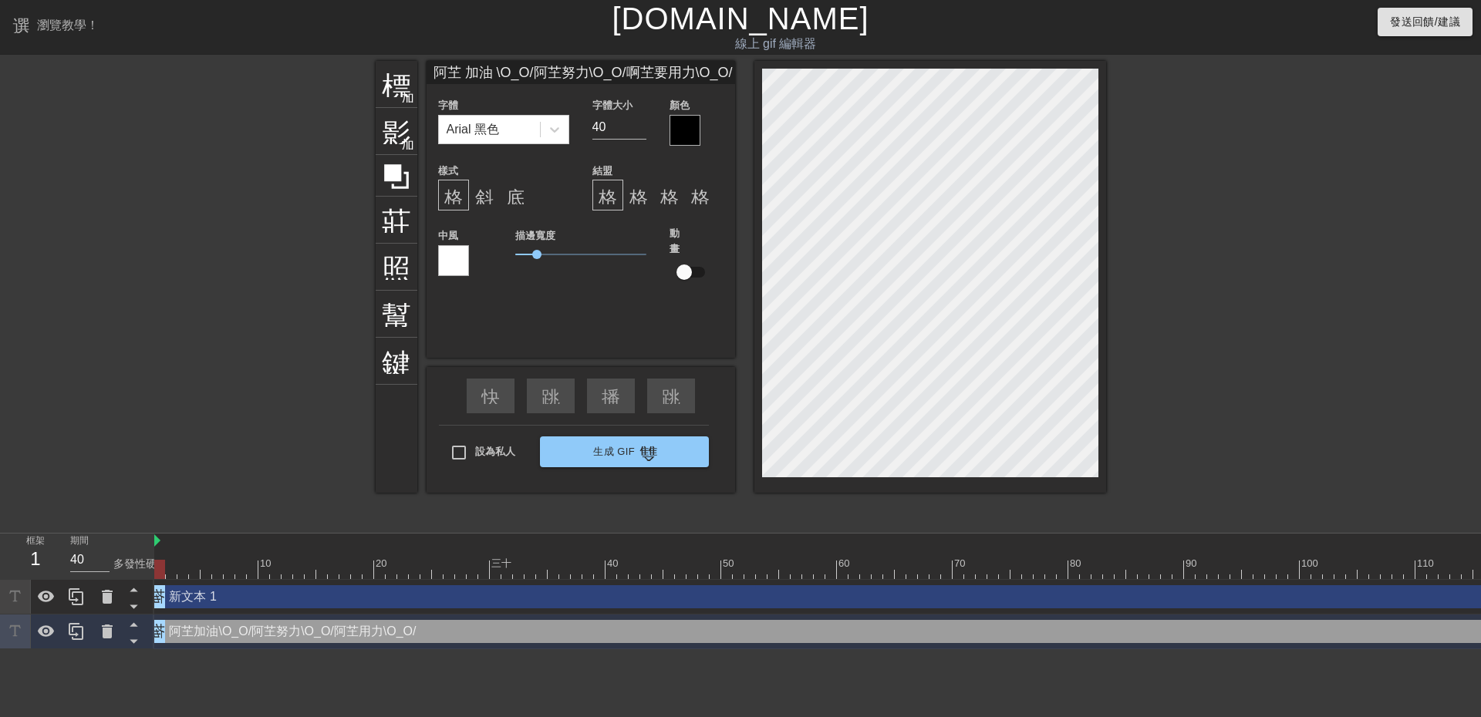
scroll to position [2, 2]
type input "阿芏 加油 \O_O/阿芏努力\O_O/啊芏要用力\O_O/"
type textarea "阿芏 加油 \O_O/ 阿芏努力\O_O/啊芏要用力\O_O/"
type input "阿芏 加油 \O_O/阿芏努力\O_O/啊芏要用力\O_O/"
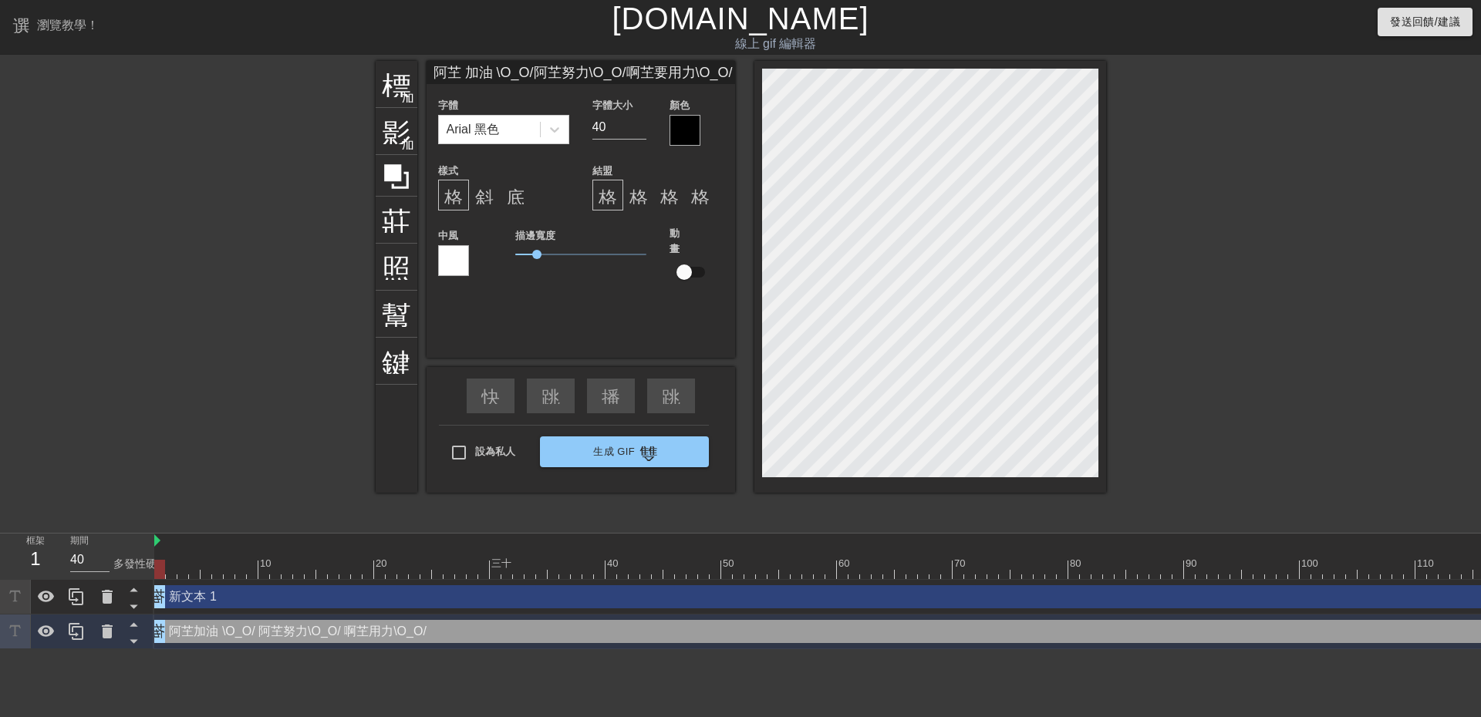
type textarea "阿芏 加油 \O_O/ 阿芏努力\O_O/ 啊芏要用力\O_O/"
click at [687, 129] on div at bounding box center [684, 130] width 31 height 31
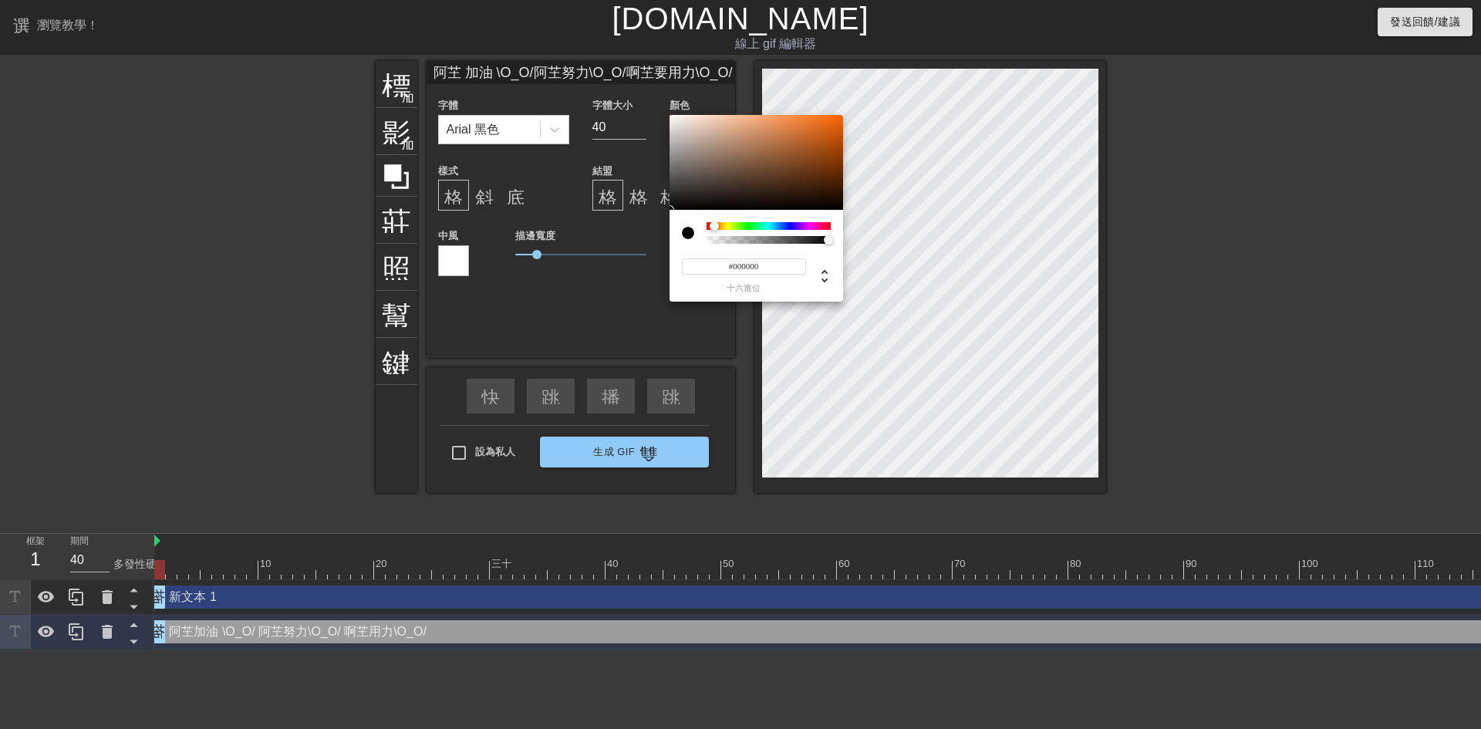
click at [714, 231] on div at bounding box center [714, 225] width 9 height 9
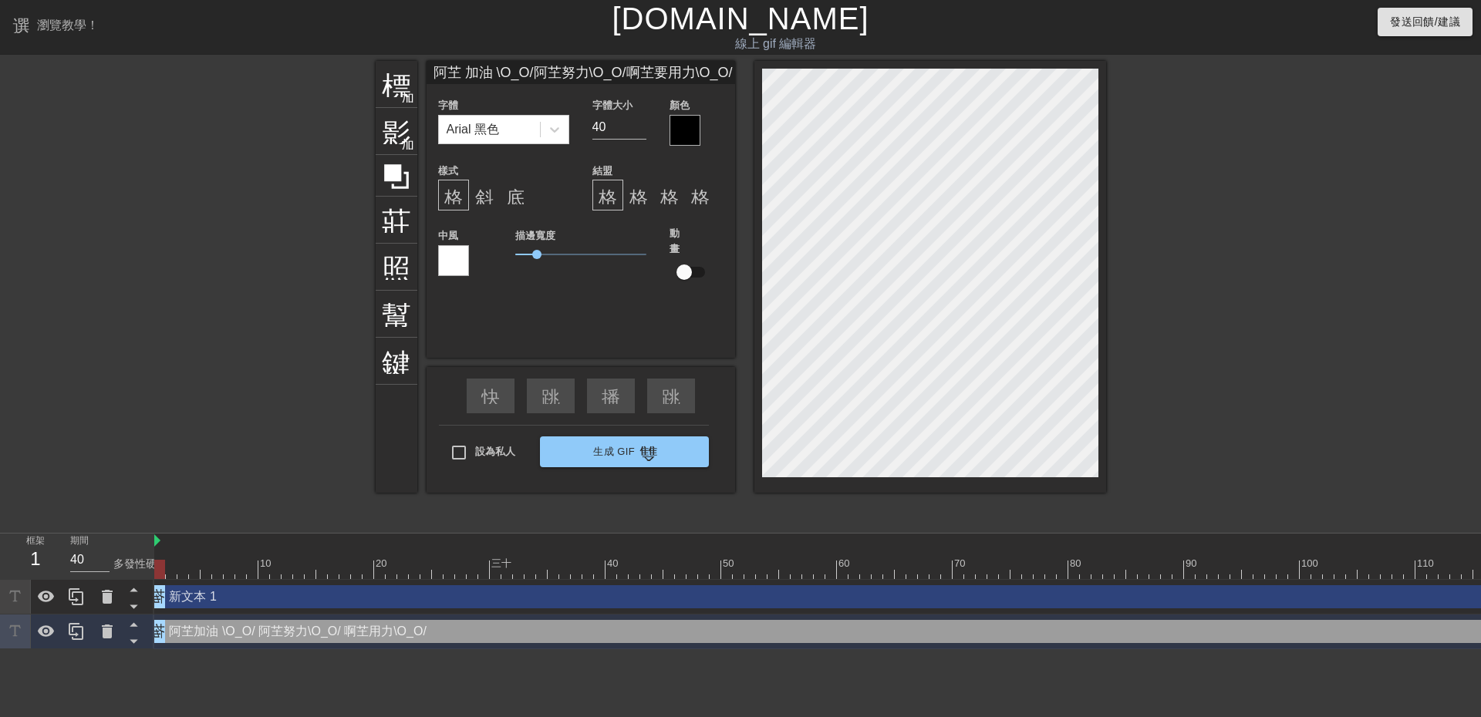
scroll to position [2, 4]
type input "阿芏加油 \O_O/阿芏努力\O_O/啊芏要用力\O_O/"
type textarea "阿芏加油 \O_O/ 阿芏努力\O_O/ 啊芏要用力\O_O/"
click at [675, 130] on div at bounding box center [684, 130] width 31 height 31
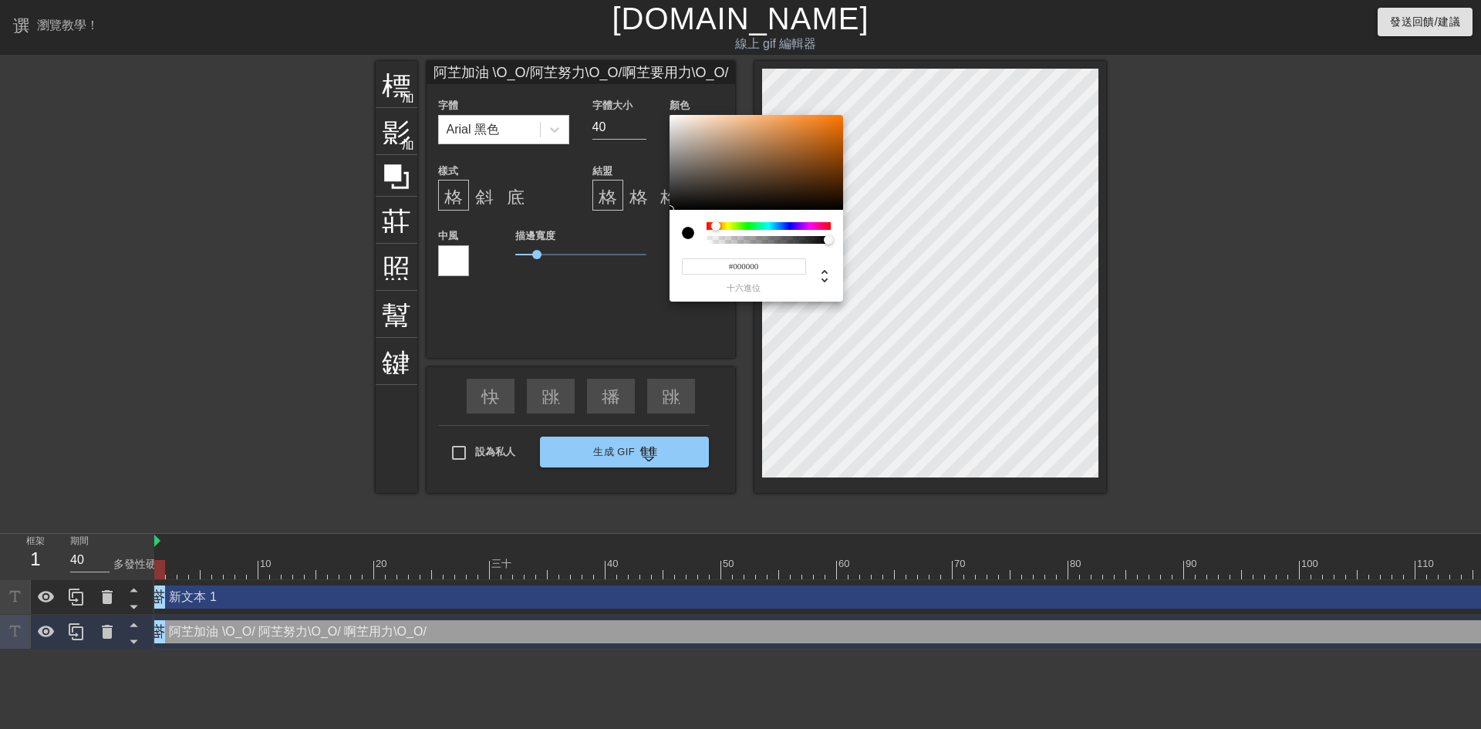
drag, startPoint x: 704, startPoint y: 223, endPoint x: 716, endPoint y: 223, distance: 11.6
click at [716, 223] on div at bounding box center [715, 225] width 9 height 9
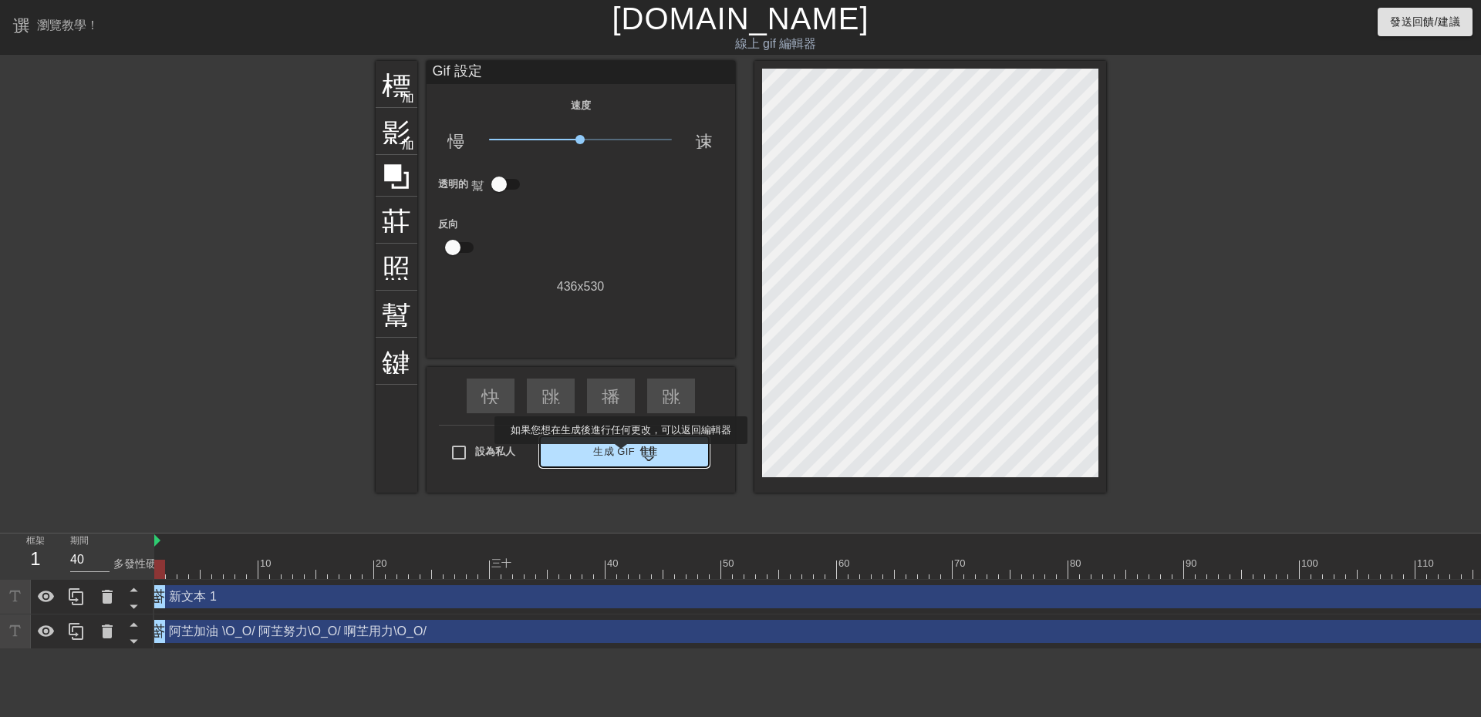
click at [621, 455] on font "生成 Gif" at bounding box center [614, 452] width 42 height 12
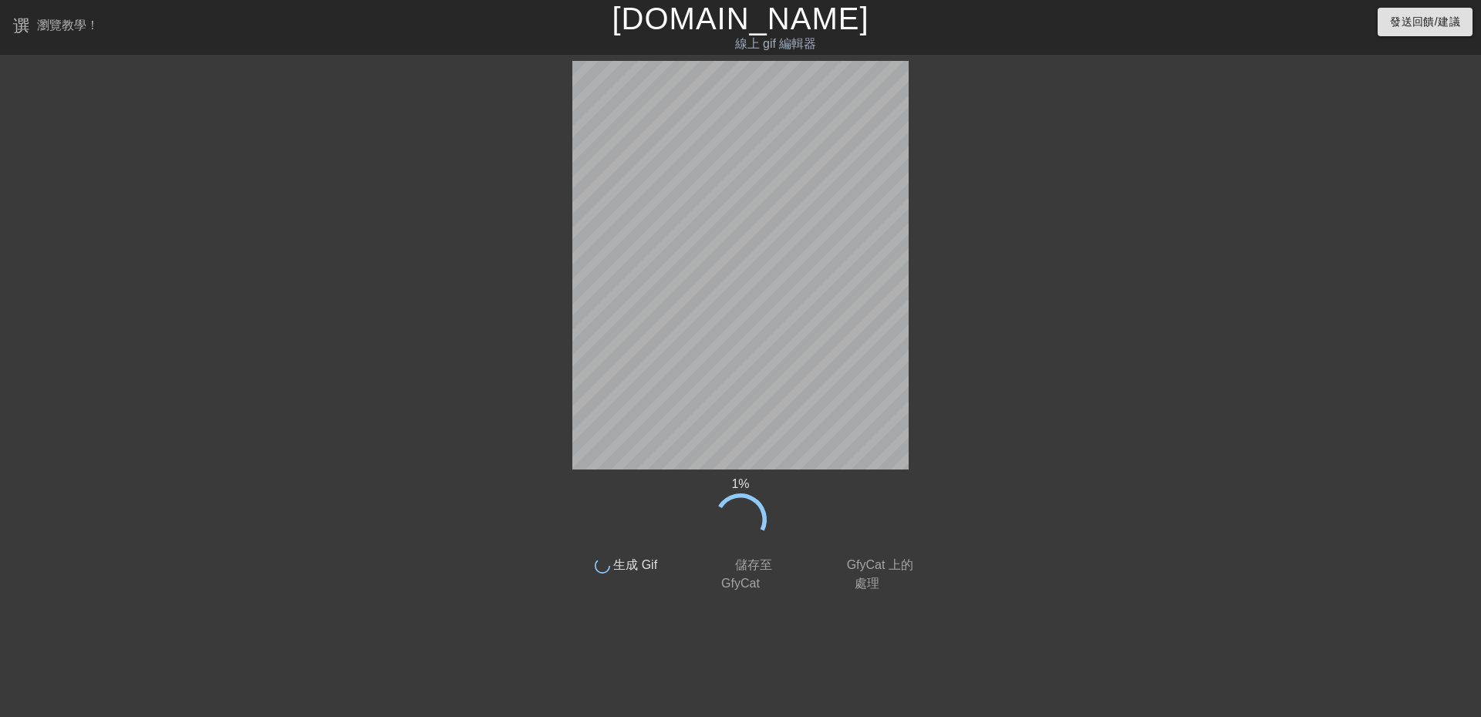
click at [747, 505] on icon at bounding box center [740, 520] width 72 height 72
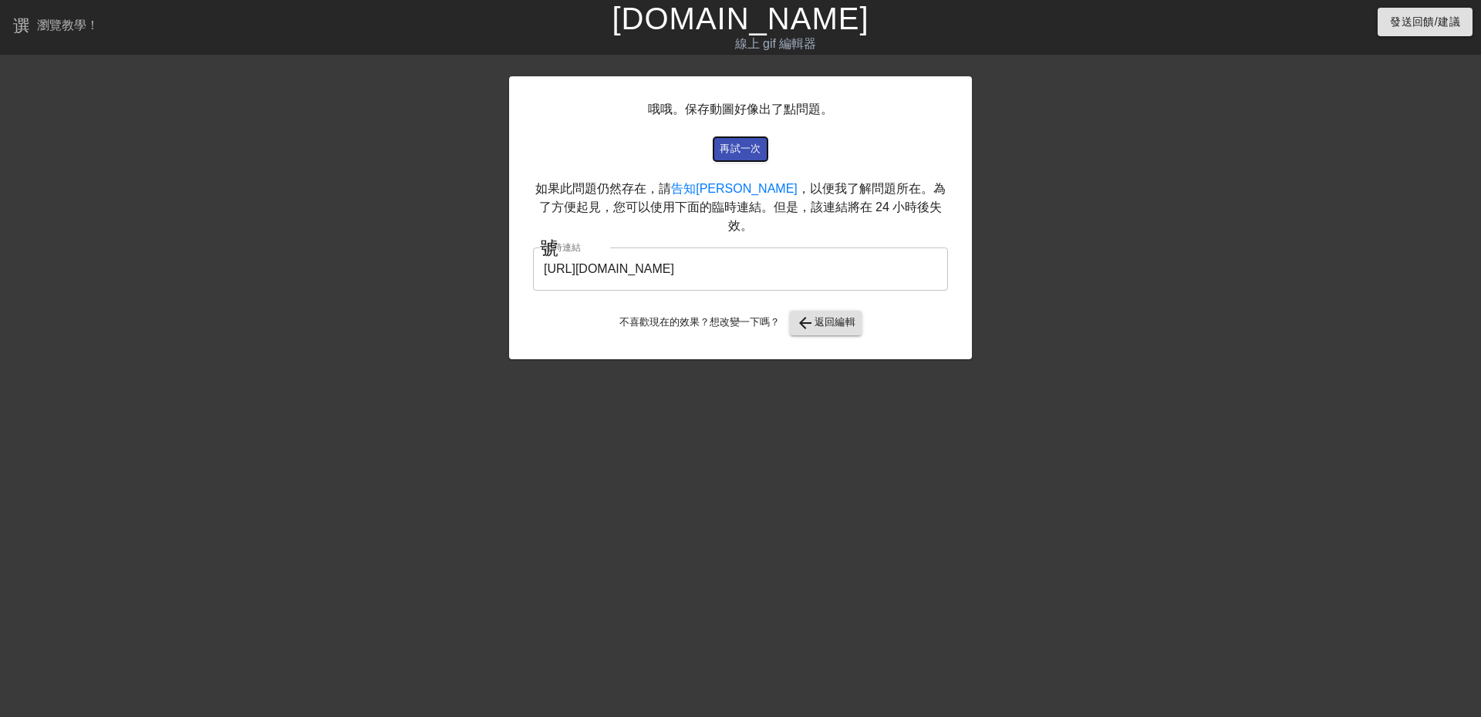
click at [753, 150] on font "再試一次" at bounding box center [741, 149] width 42 height 12
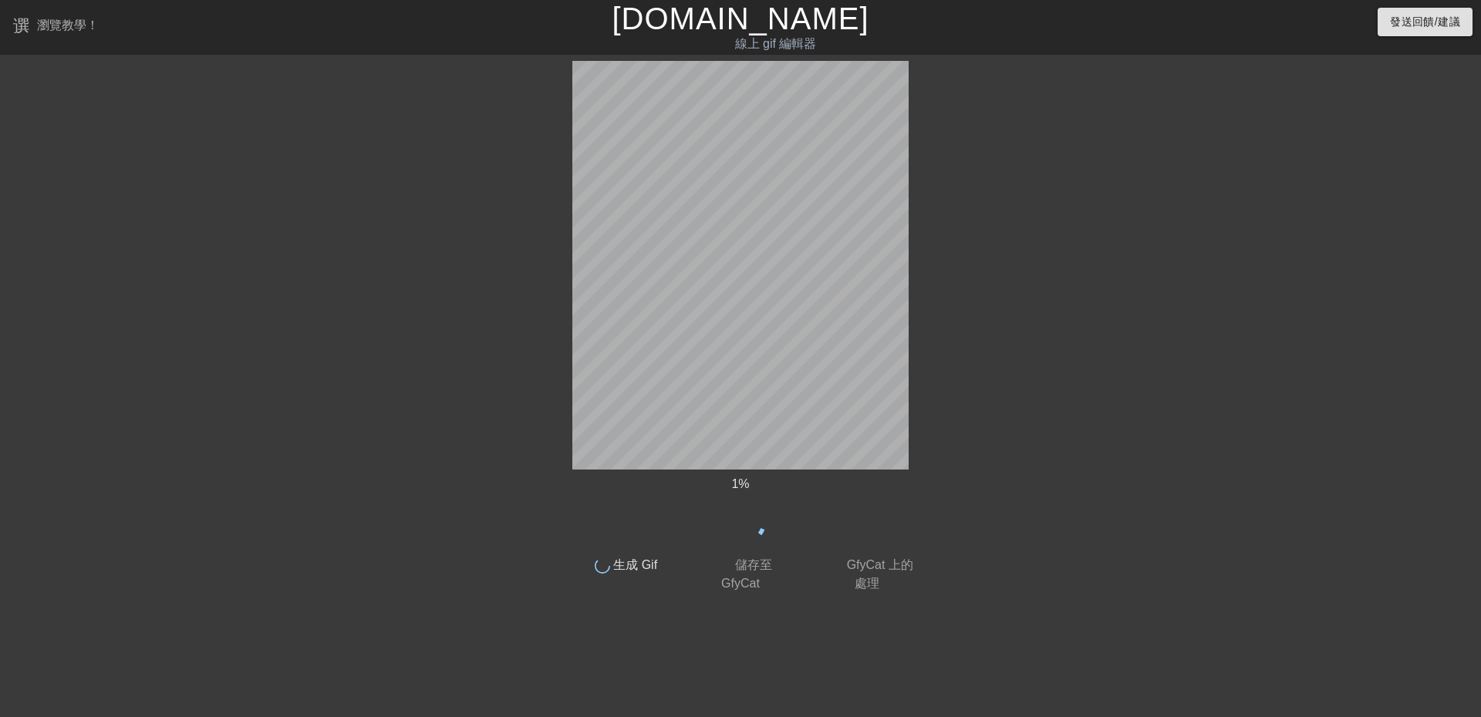
click at [758, 534] on icon at bounding box center [740, 520] width 69 height 69
click at [777, 49] on font "線上 gif 編輯器" at bounding box center [776, 43] width 82 height 13
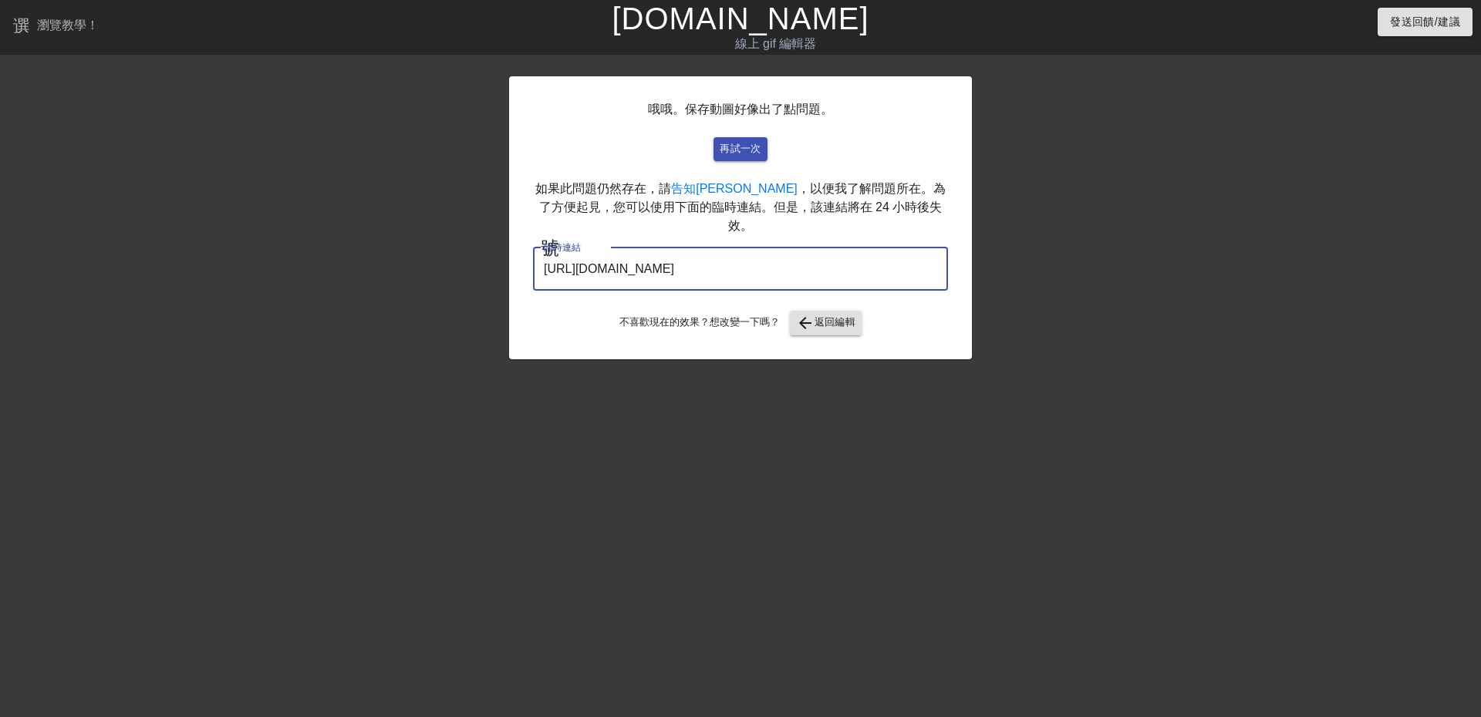
drag, startPoint x: 846, startPoint y: 253, endPoint x: 538, endPoint y: 236, distance: 308.2
click at [538, 248] on input "[URL][DOMAIN_NAME]" at bounding box center [740, 269] width 415 height 43
